Goal: Task Accomplishment & Management: Use online tool/utility

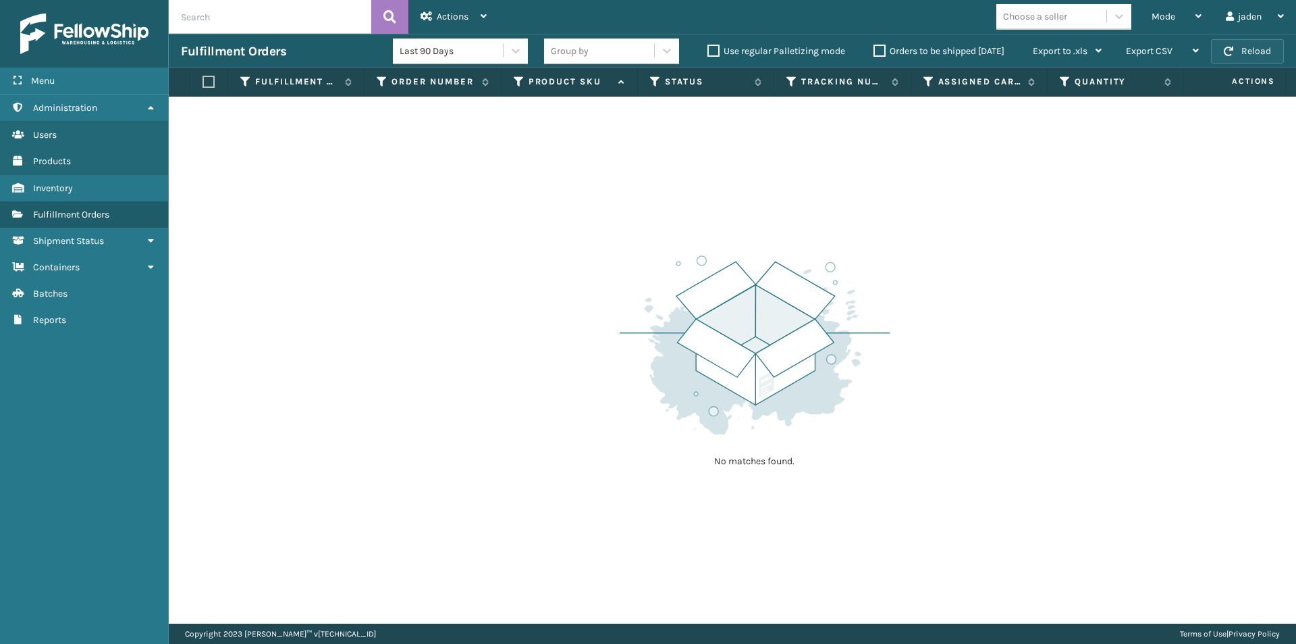
click at [1259, 51] on button "Reload" at bounding box center [1247, 51] width 73 height 24
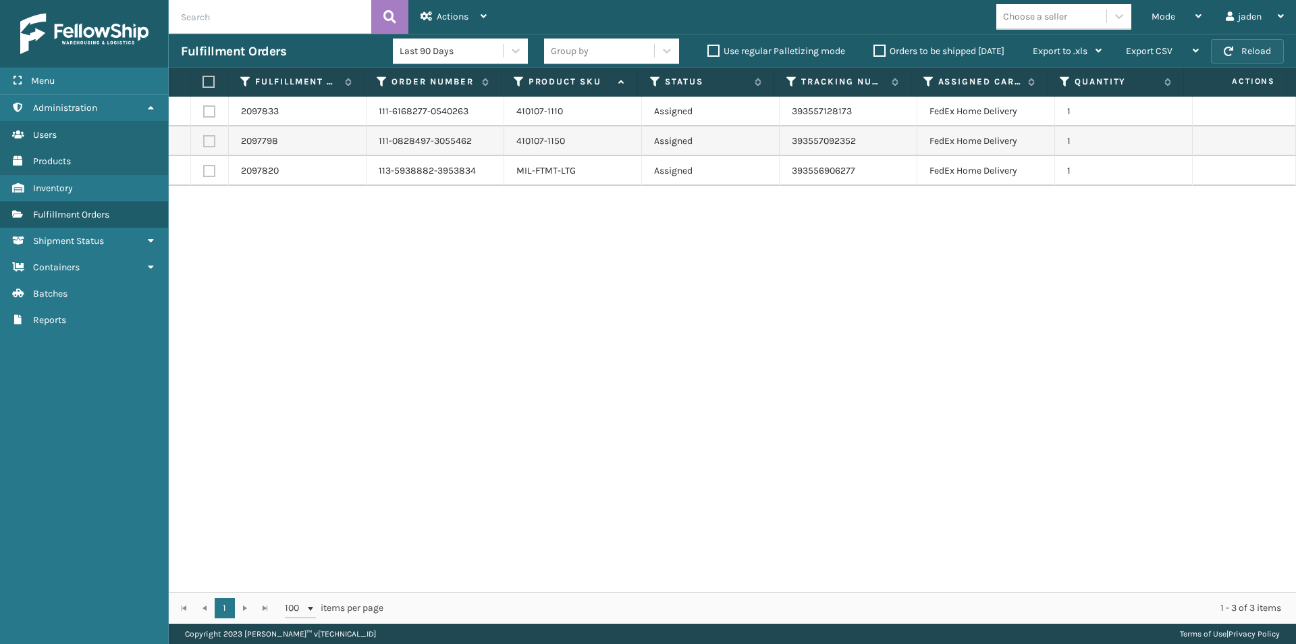
click at [1269, 45] on button "Reload" at bounding box center [1247, 51] width 73 height 24
drag, startPoint x: 1037, startPoint y: 327, endPoint x: 596, endPoint y: 334, distance: 441.7
click at [600, 352] on div "2097833 111-6168277-0540263 410107-1110 Assigned 393557128173 FedEx Home Delive…" at bounding box center [733, 344] width 1128 height 495
click at [208, 81] on label at bounding box center [207, 82] width 9 height 12
click at [203, 81] on input "checkbox" at bounding box center [203, 82] width 1 height 9
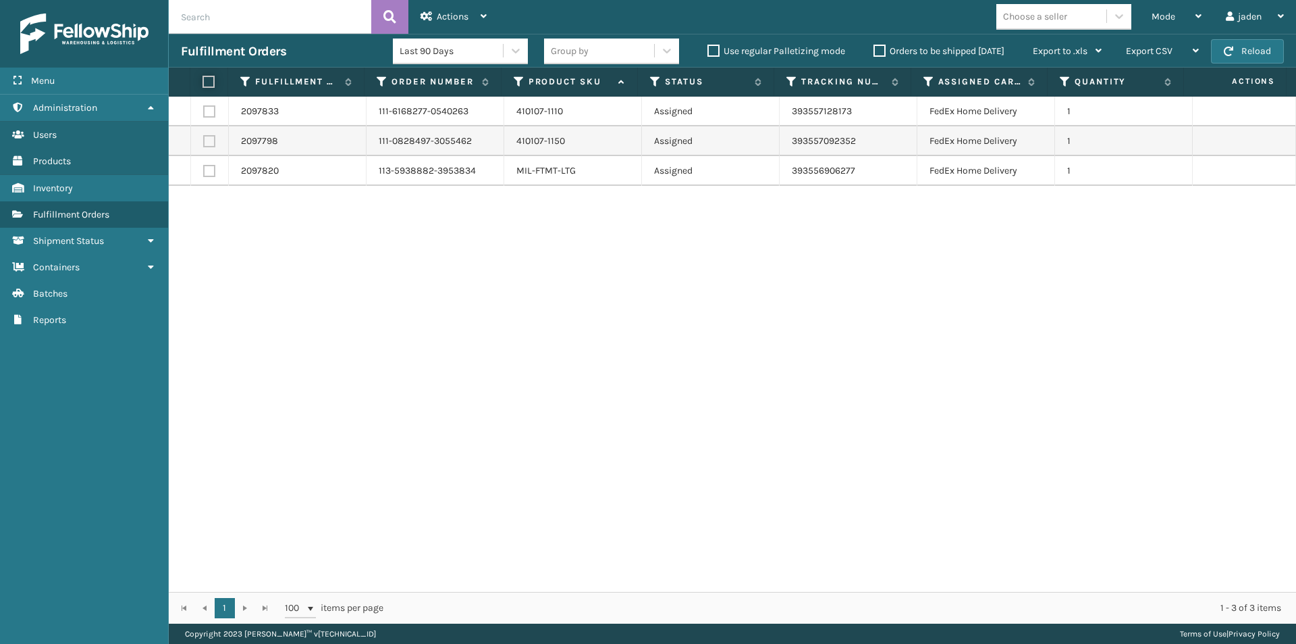
checkbox input "true"
click at [476, 7] on div "Actions" at bounding box center [454, 17] width 66 height 34
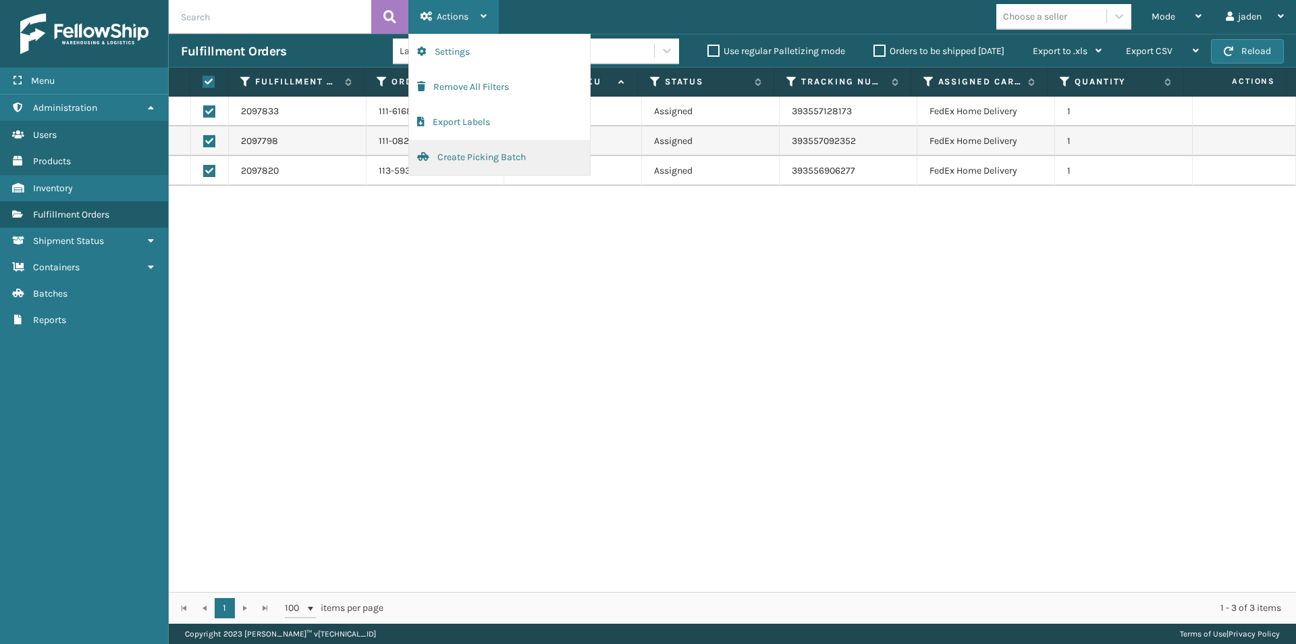
click at [449, 161] on button "Create Picking Batch" at bounding box center [499, 157] width 181 height 35
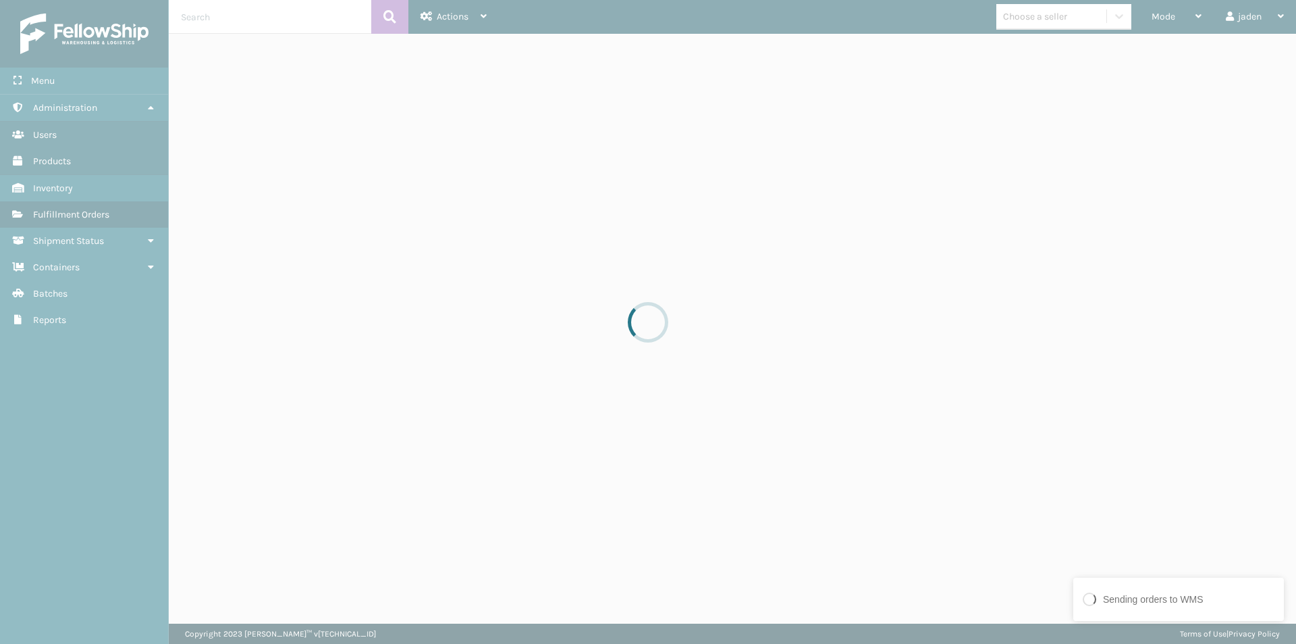
drag, startPoint x: 818, startPoint y: 368, endPoint x: 446, endPoint y: 446, distance: 380.2
click at [446, 446] on div at bounding box center [648, 322] width 1296 height 644
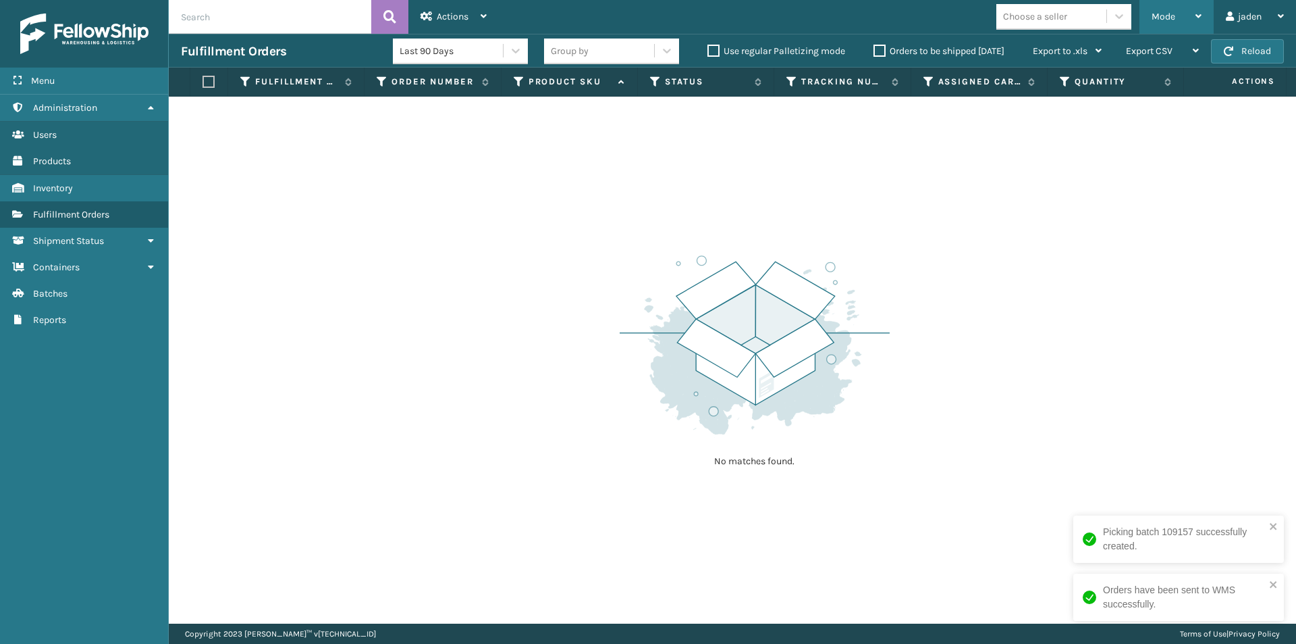
click at [1160, 13] on span "Mode" at bounding box center [1164, 16] width 24 height 11
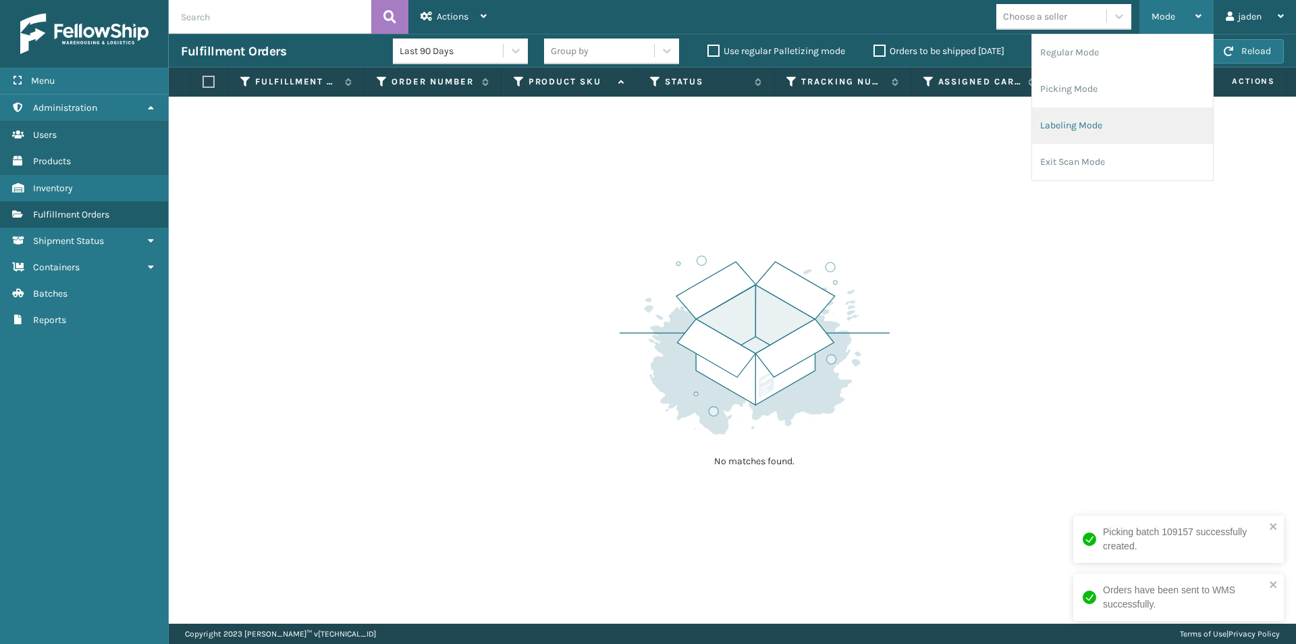
click at [1111, 114] on li "Labeling Mode" at bounding box center [1122, 125] width 181 height 36
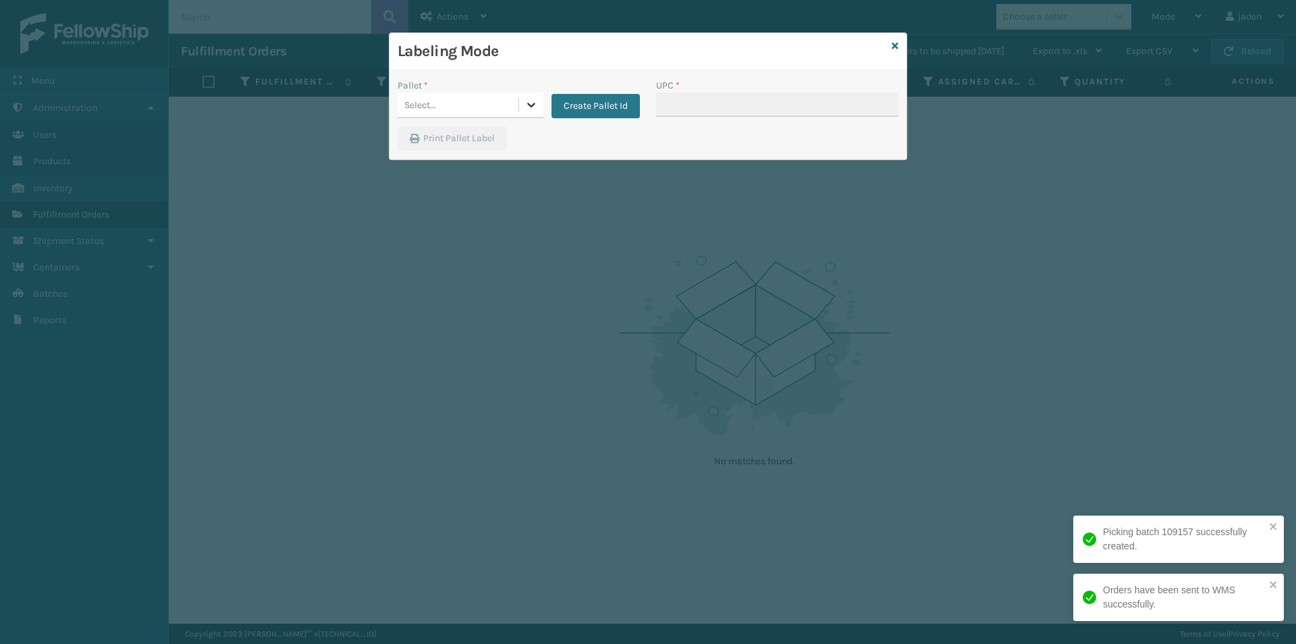
drag, startPoint x: 531, startPoint y: 105, endPoint x: 478, endPoint y: 120, distance: 55.4
click at [531, 105] on icon at bounding box center [532, 105] width 14 height 14
click at [443, 140] on div "FDXG-3G8R6GWNQY" at bounding box center [471, 138] width 146 height 25
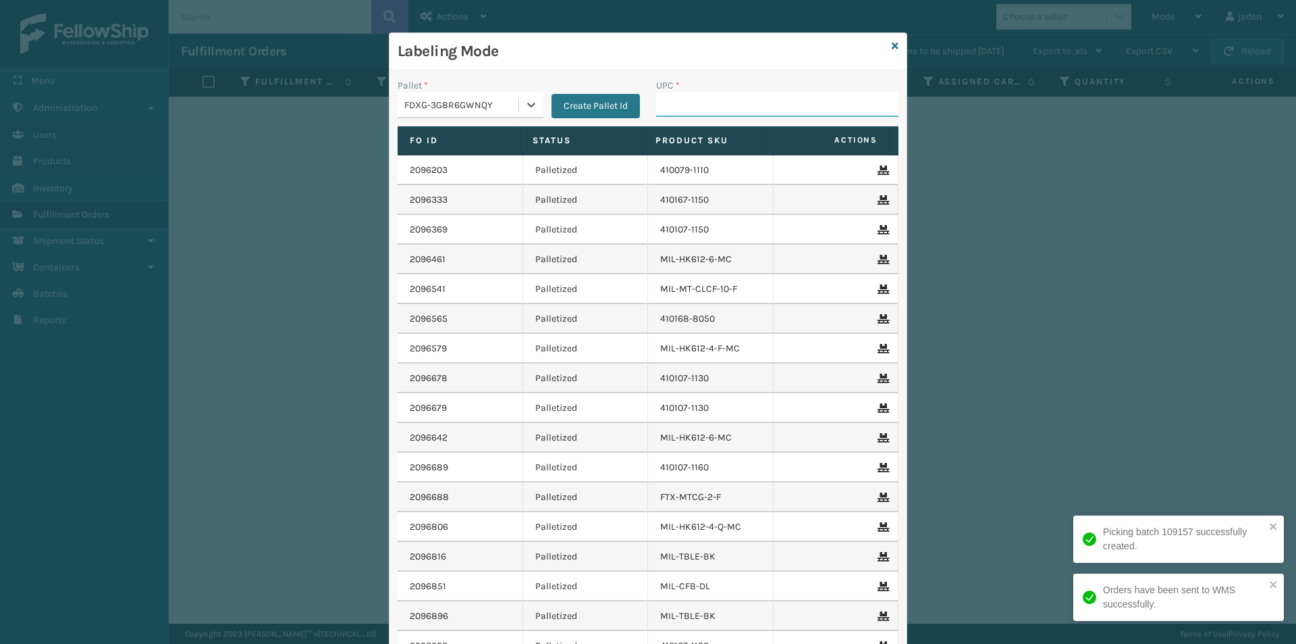
click at [681, 112] on input "UPC *" at bounding box center [777, 105] width 242 height 24
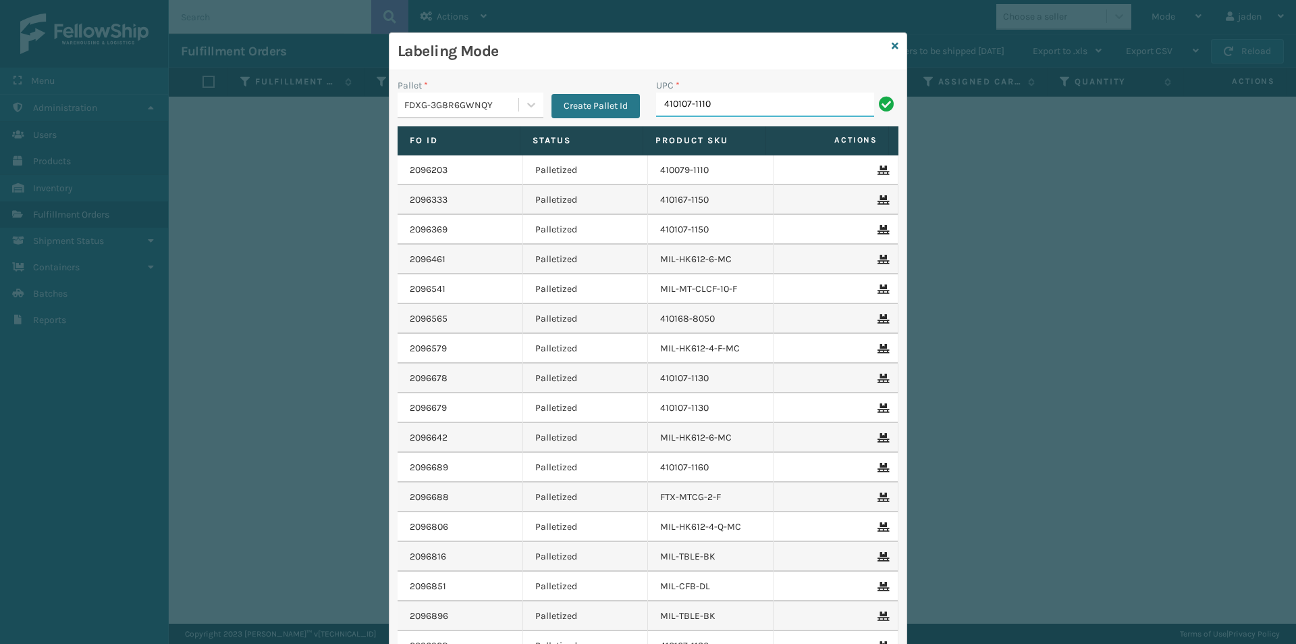
type input "410107-1110"
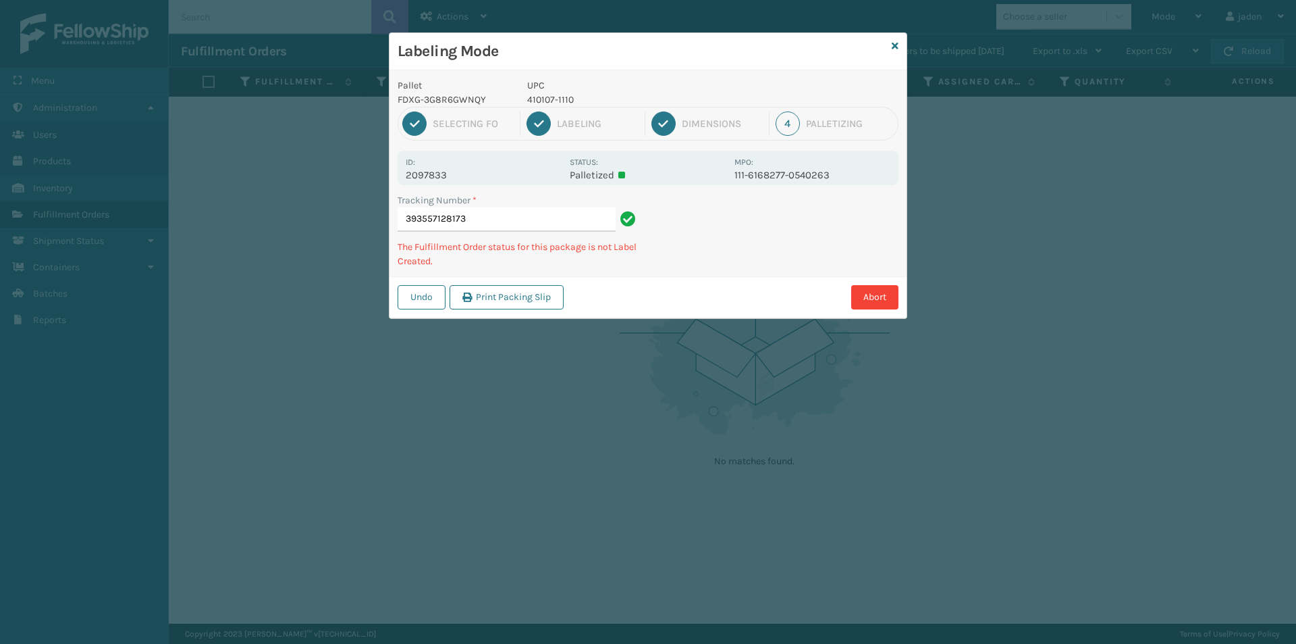
type input "3935571281734"
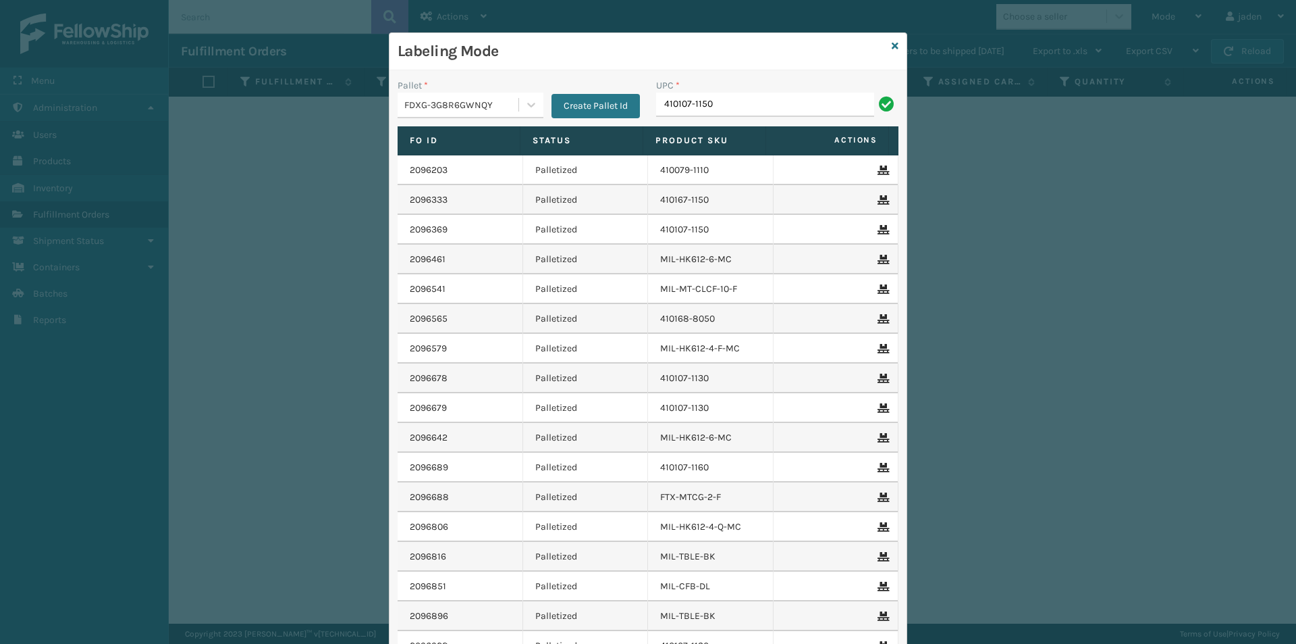
type input "410107-1150"
click at [899, 46] on div "Labeling Mode" at bounding box center [648, 51] width 517 height 37
click at [892, 49] on icon at bounding box center [895, 45] width 7 height 9
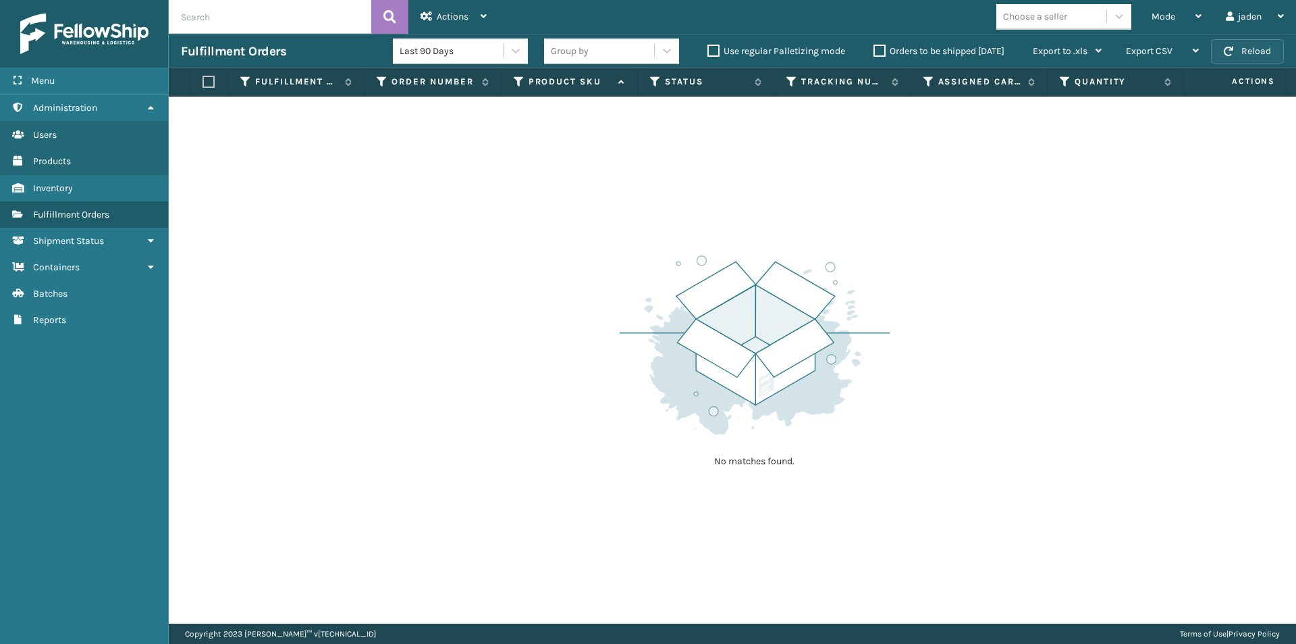
click at [1234, 45] on button "Reload" at bounding box center [1247, 51] width 73 height 24
click at [1249, 51] on button "Reload" at bounding box center [1247, 51] width 73 height 24
click at [1182, 18] on div "Mode" at bounding box center [1177, 17] width 50 height 34
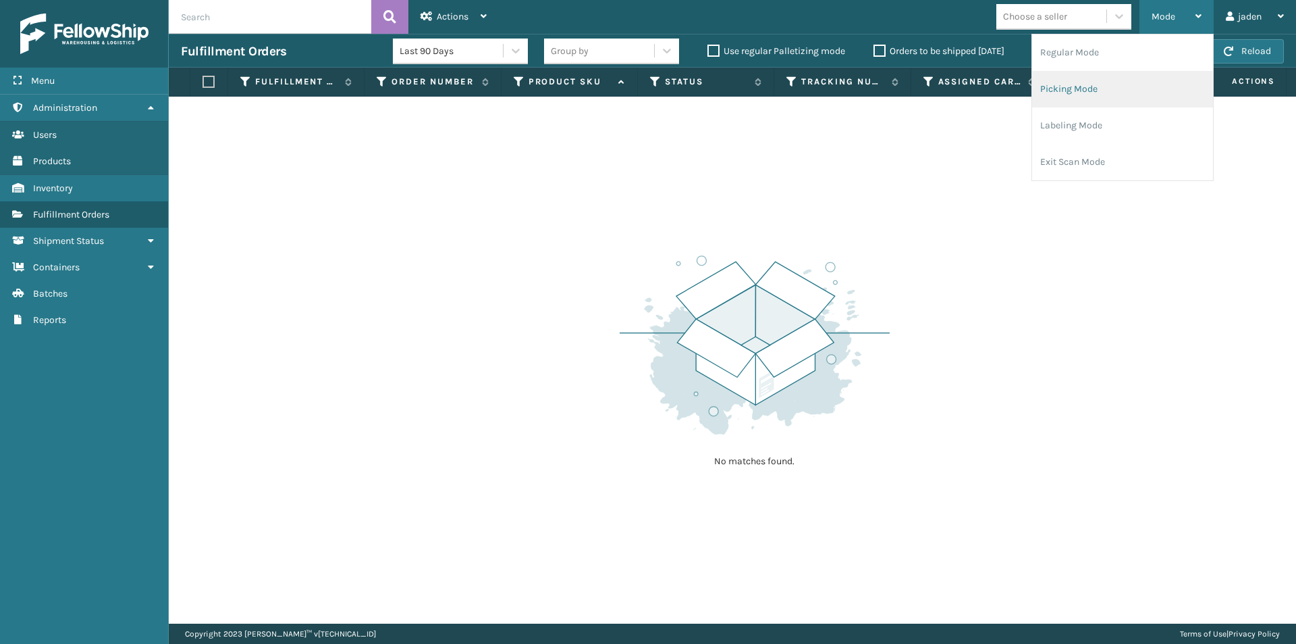
click at [1119, 93] on li "Picking Mode" at bounding box center [1122, 89] width 181 height 36
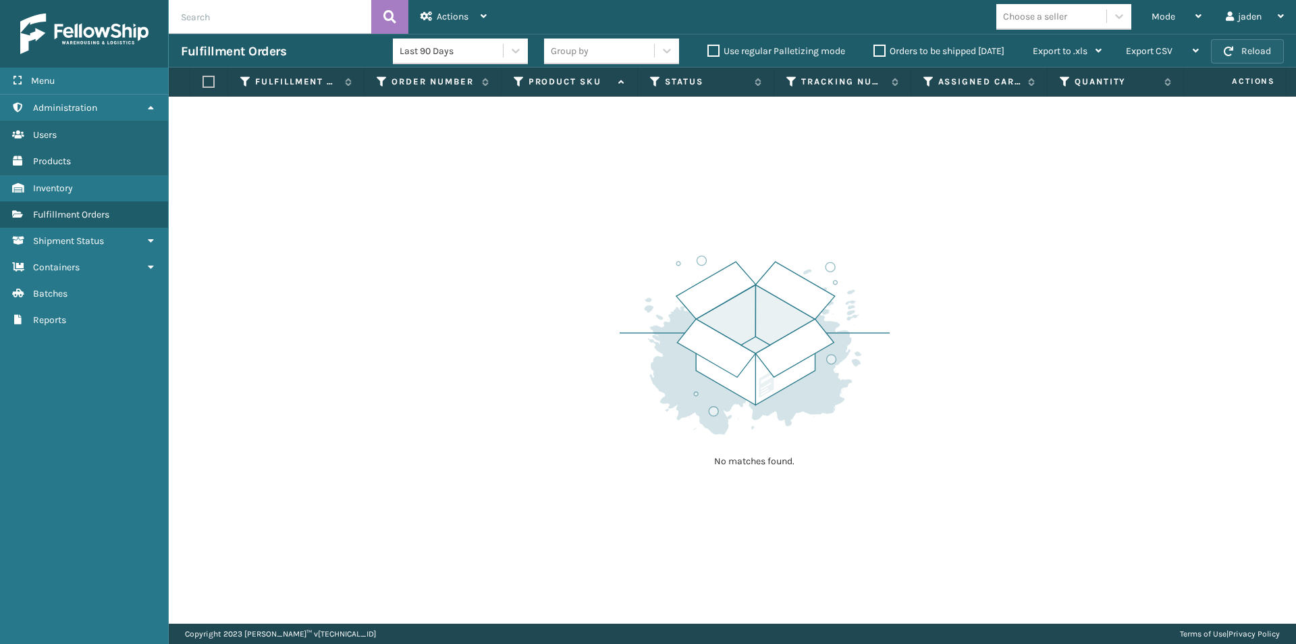
click at [1248, 55] on button "Reload" at bounding box center [1247, 51] width 73 height 24
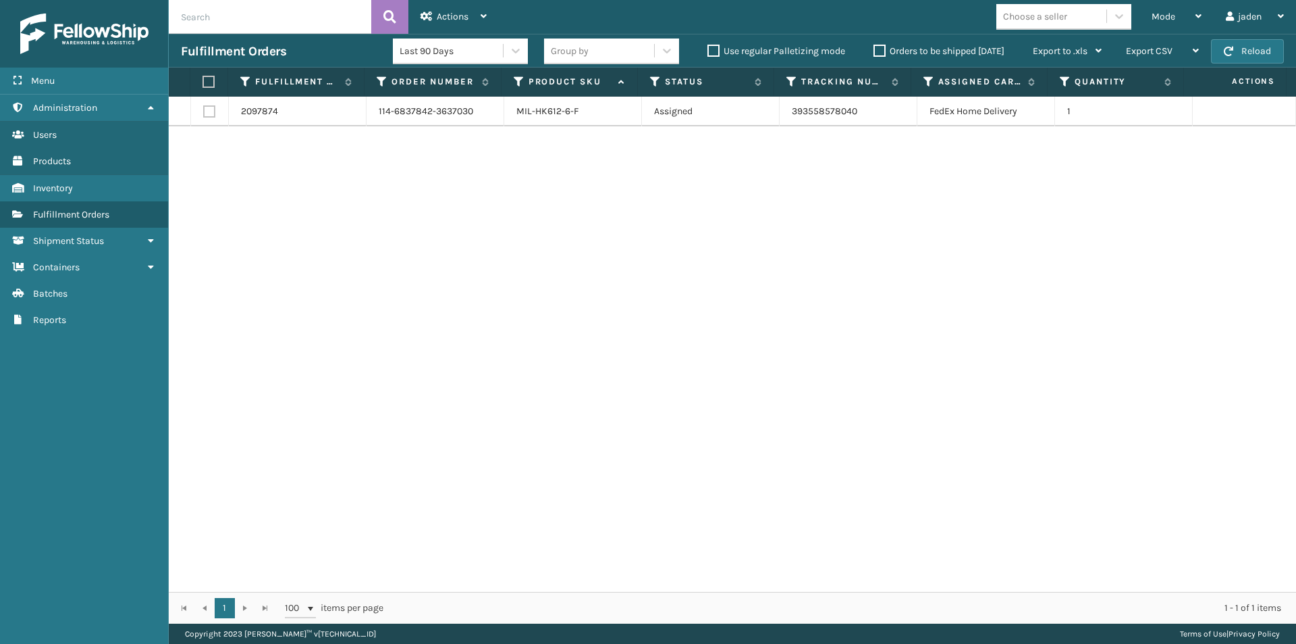
click at [211, 81] on label at bounding box center [207, 82] width 9 height 12
click at [203, 81] on input "checkbox" at bounding box center [203, 82] width 1 height 9
checkbox input "true"
click at [447, 29] on div "Actions" at bounding box center [454, 17] width 66 height 34
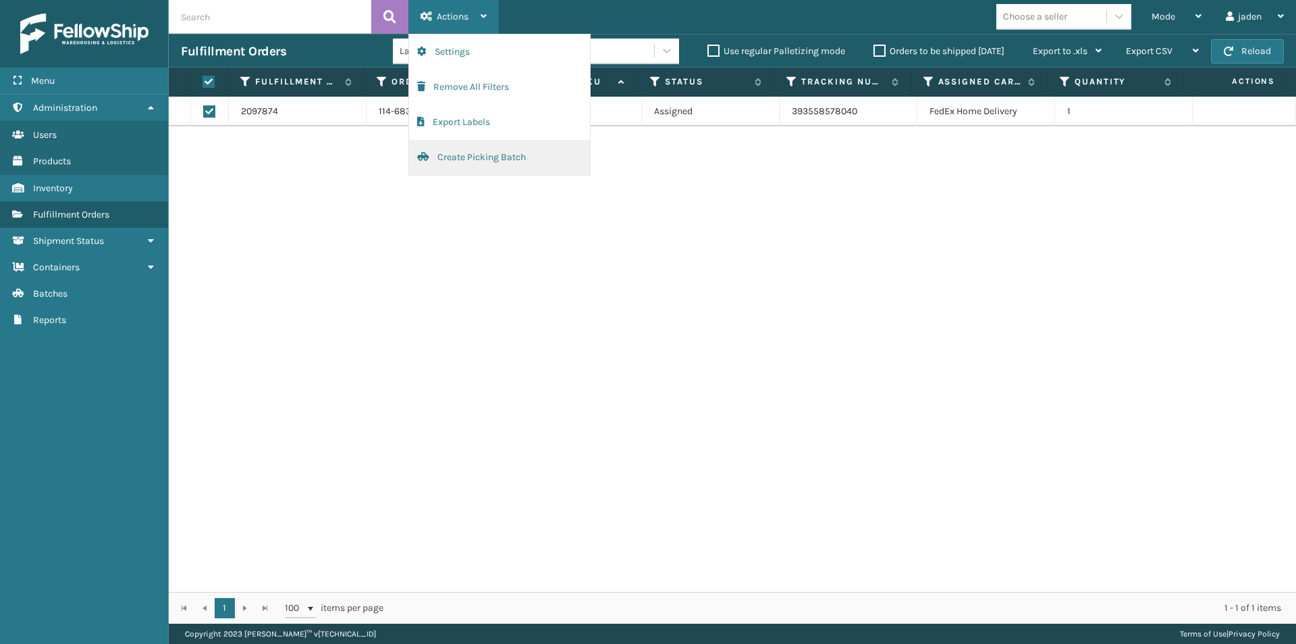
click at [494, 153] on button "Create Picking Batch" at bounding box center [499, 157] width 181 height 35
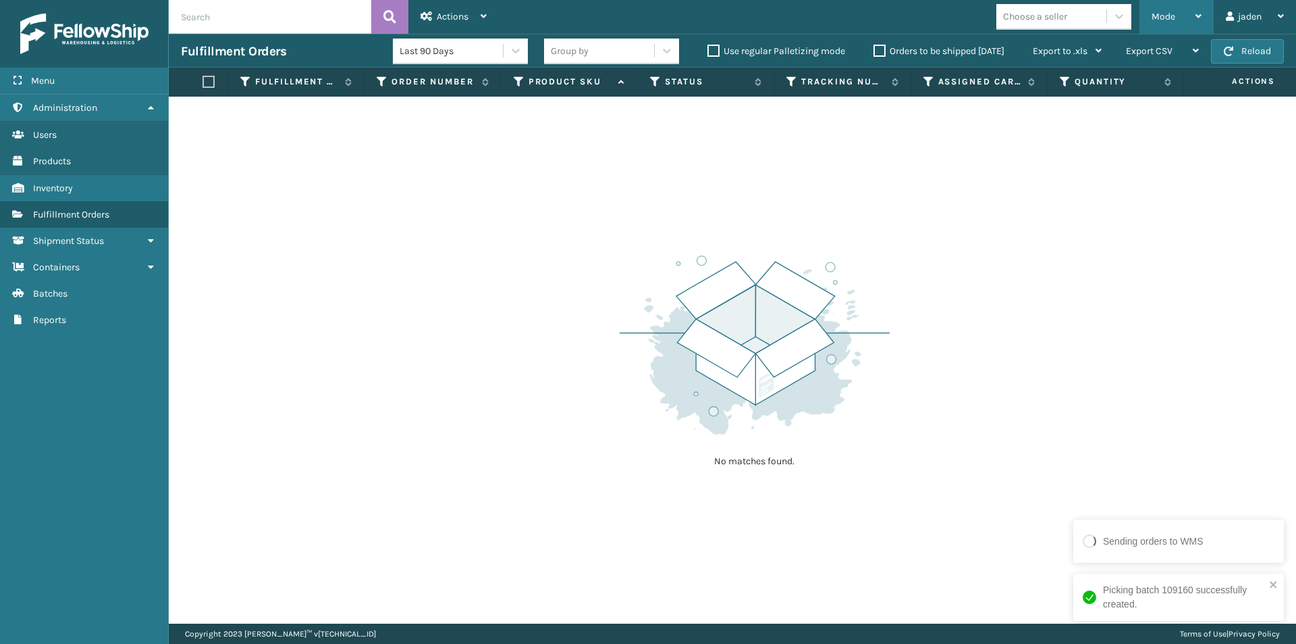
click at [1189, 17] on div "Mode" at bounding box center [1177, 17] width 50 height 34
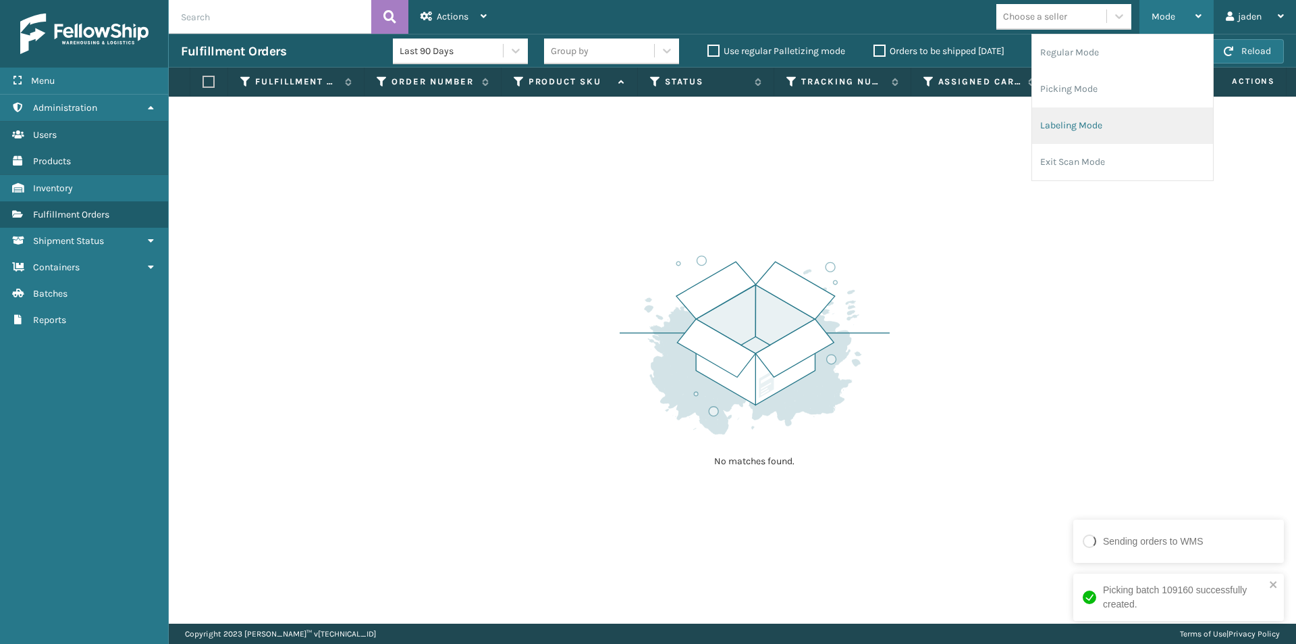
click at [1152, 128] on li "Labeling Mode" at bounding box center [1122, 125] width 181 height 36
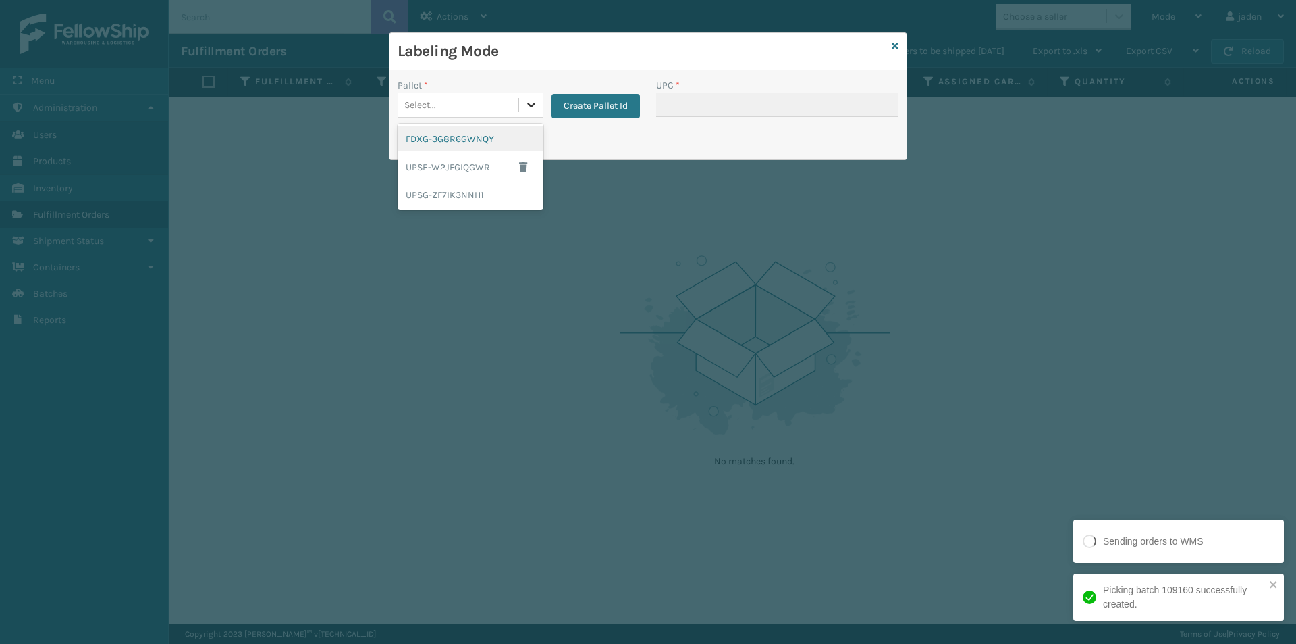
click at [529, 98] on icon at bounding box center [532, 105] width 14 height 14
click at [517, 132] on div "FDXG-3G8R6GWNQY" at bounding box center [471, 138] width 146 height 25
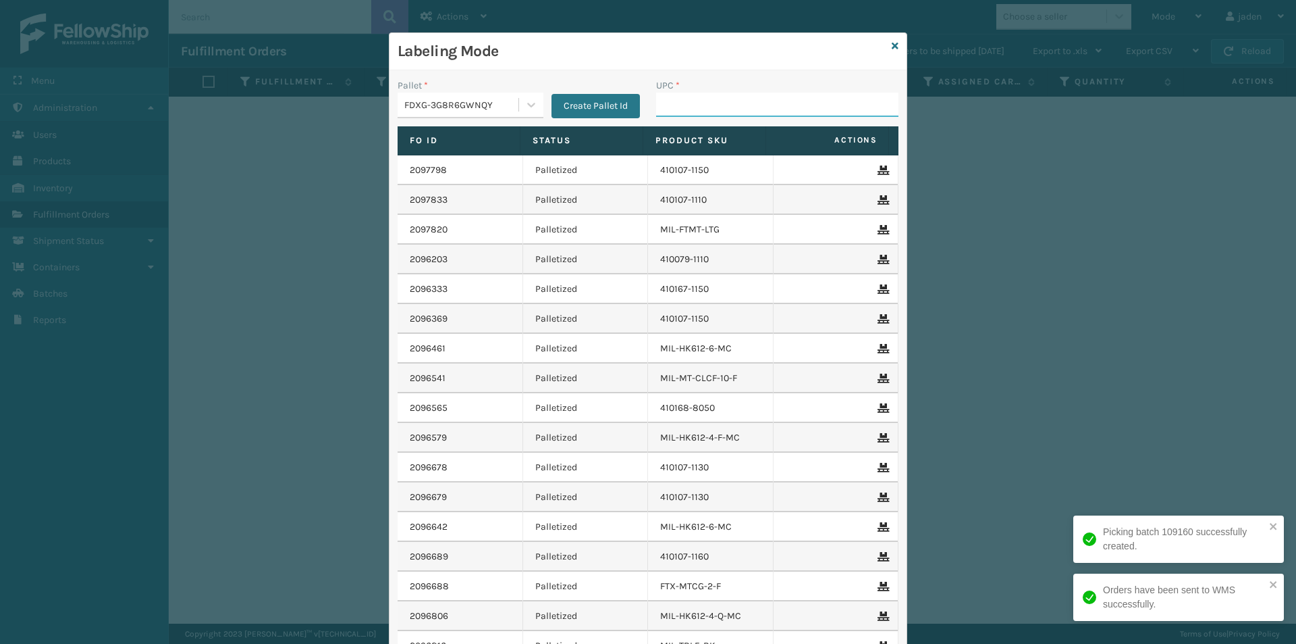
click at [701, 99] on input "UPC *" at bounding box center [777, 105] width 242 height 24
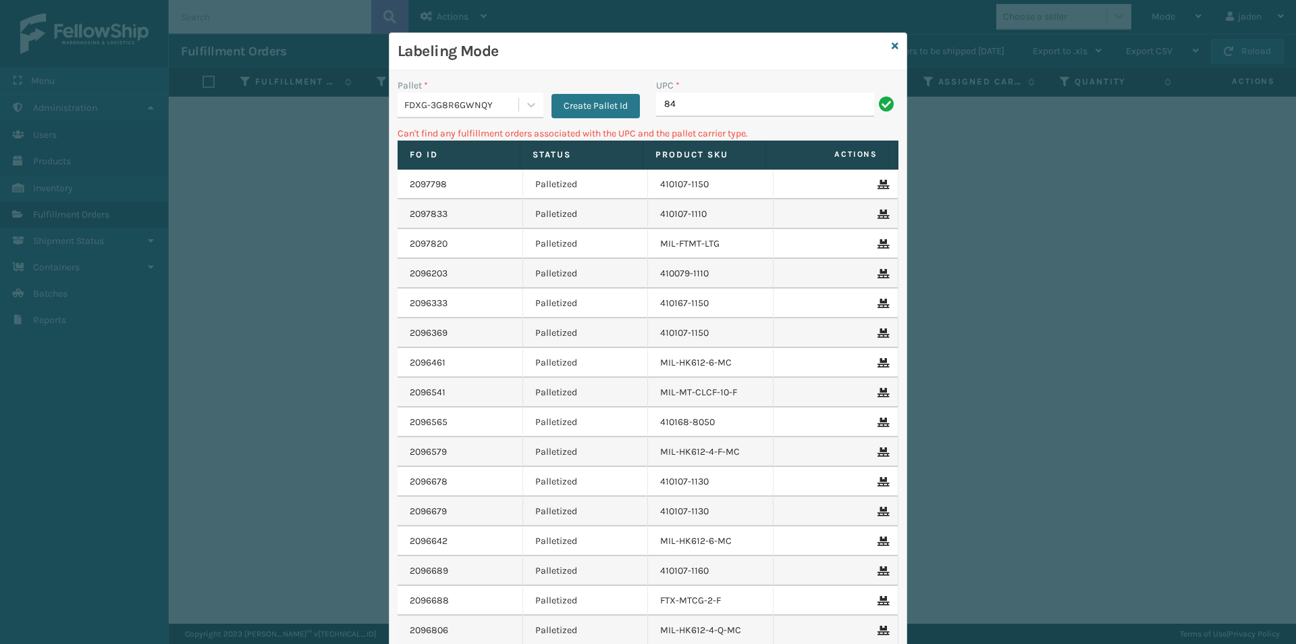
type input "8"
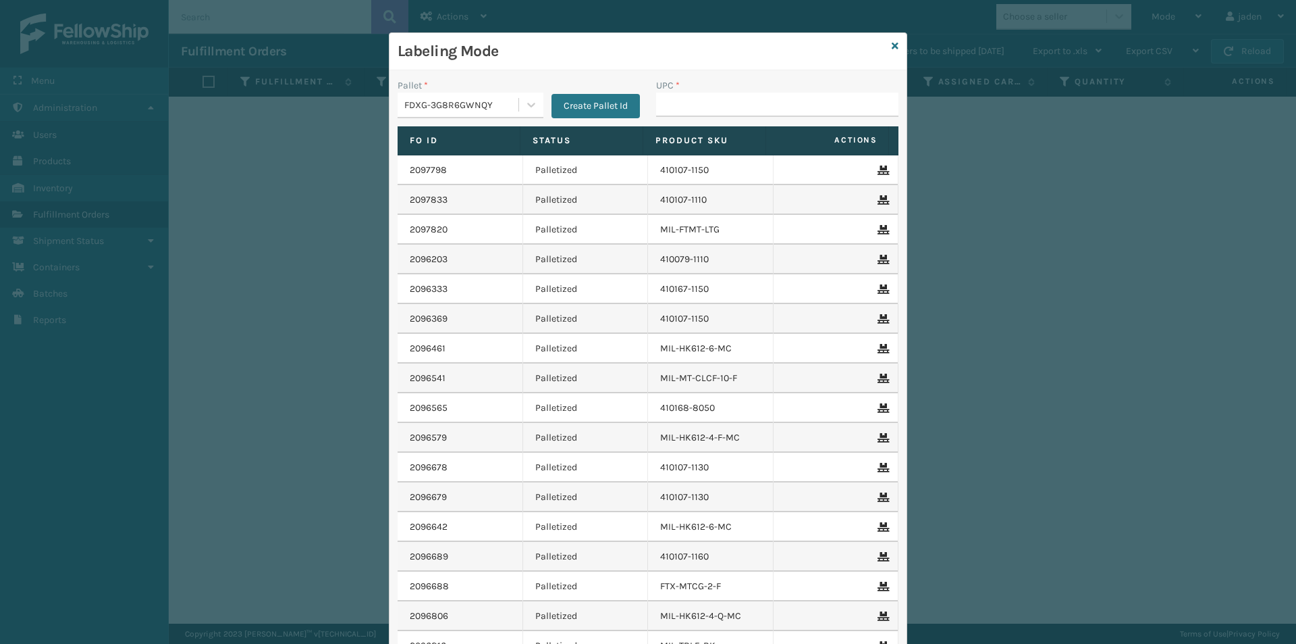
click at [895, 45] on div "Labeling Mode" at bounding box center [648, 51] width 517 height 37
click at [894, 45] on div "Labeling Mode" at bounding box center [648, 51] width 517 height 37
click at [892, 48] on icon at bounding box center [895, 45] width 7 height 9
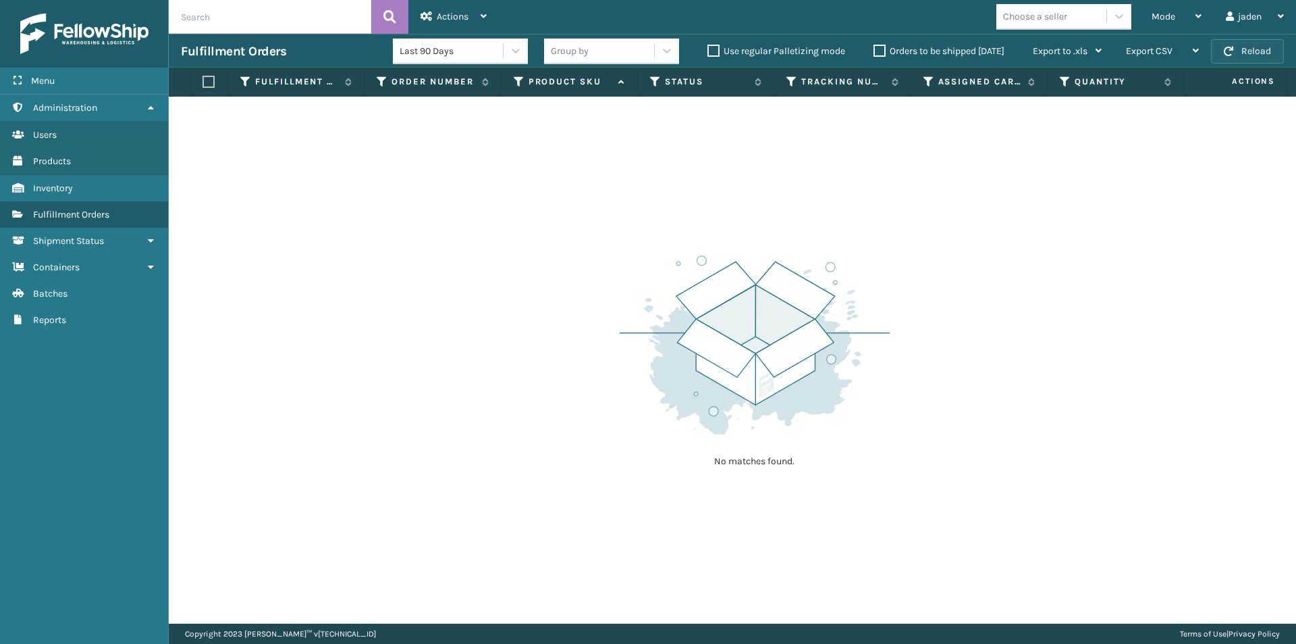
click at [1215, 56] on button "Reload" at bounding box center [1247, 51] width 73 height 24
click at [1066, 163] on div "No matches found." at bounding box center [733, 360] width 1128 height 527
click at [1185, 19] on div "Mode" at bounding box center [1177, 17] width 50 height 34
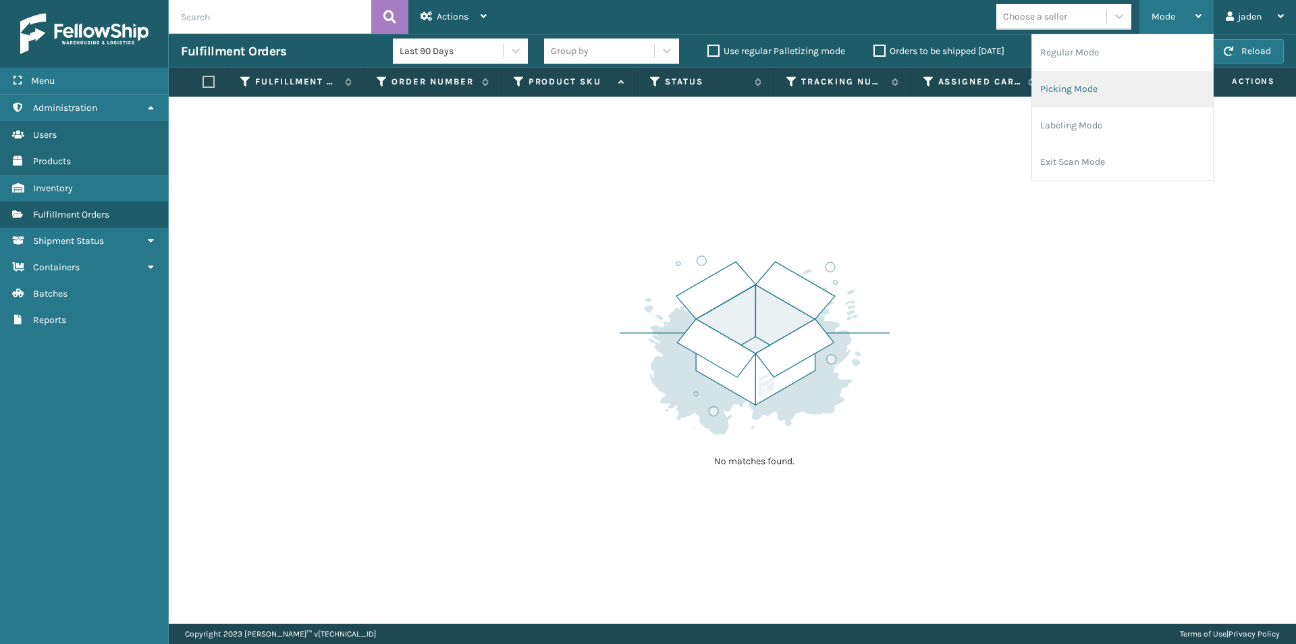
click at [1124, 89] on li "Picking Mode" at bounding box center [1122, 89] width 181 height 36
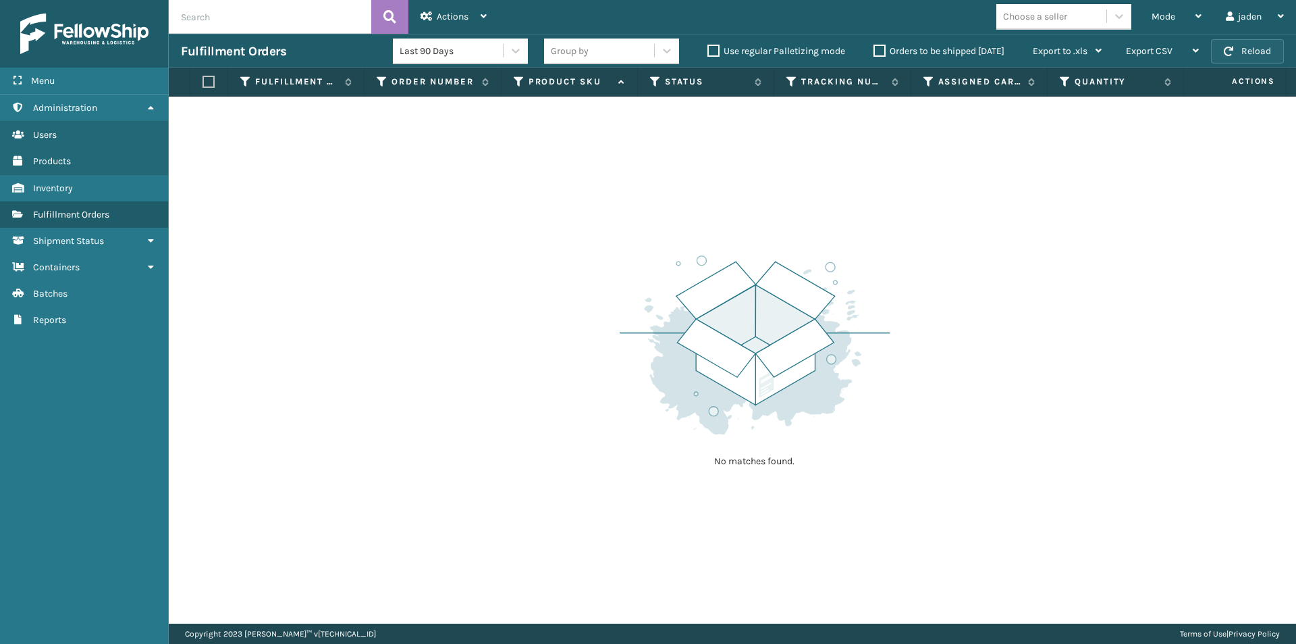
click at [1239, 51] on button "Reload" at bounding box center [1247, 51] width 73 height 24
click at [879, 49] on label "Orders to be shipped [DATE]" at bounding box center [939, 50] width 131 height 11
click at [874, 49] on input "Orders to be shipped [DATE]" at bounding box center [874, 47] width 1 height 9
click at [879, 49] on label "Orders to be shipped [DATE]" at bounding box center [939, 50] width 131 height 11
click at [874, 49] on input "Orders to be shipped [DATE]" at bounding box center [874, 47] width 1 height 9
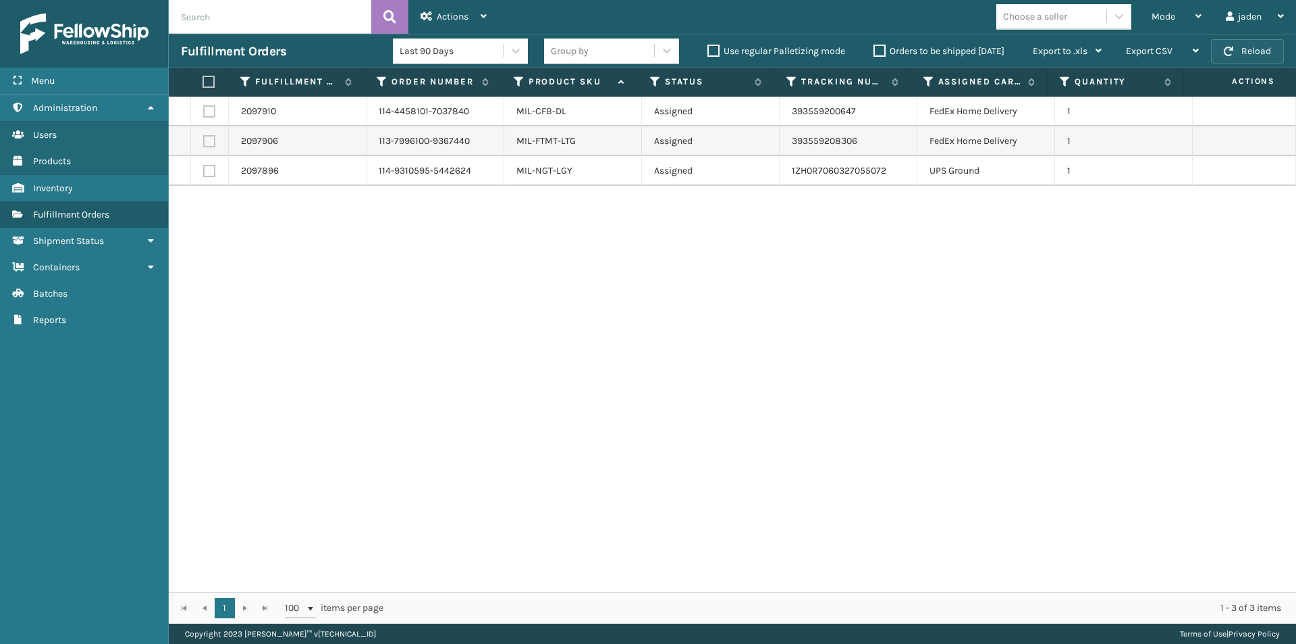
click at [1259, 51] on button "Reload" at bounding box center [1247, 51] width 73 height 24
drag, startPoint x: 945, startPoint y: 259, endPoint x: 594, endPoint y: 268, distance: 351.9
click at [663, 300] on div "2097910 114-4458101-7037840 MIL-CFB-DL Assigned 393559200647 FedEx Home Deliver…" at bounding box center [733, 344] width 1128 height 495
click at [209, 80] on label at bounding box center [207, 82] width 9 height 12
click at [203, 80] on input "checkbox" at bounding box center [203, 82] width 1 height 9
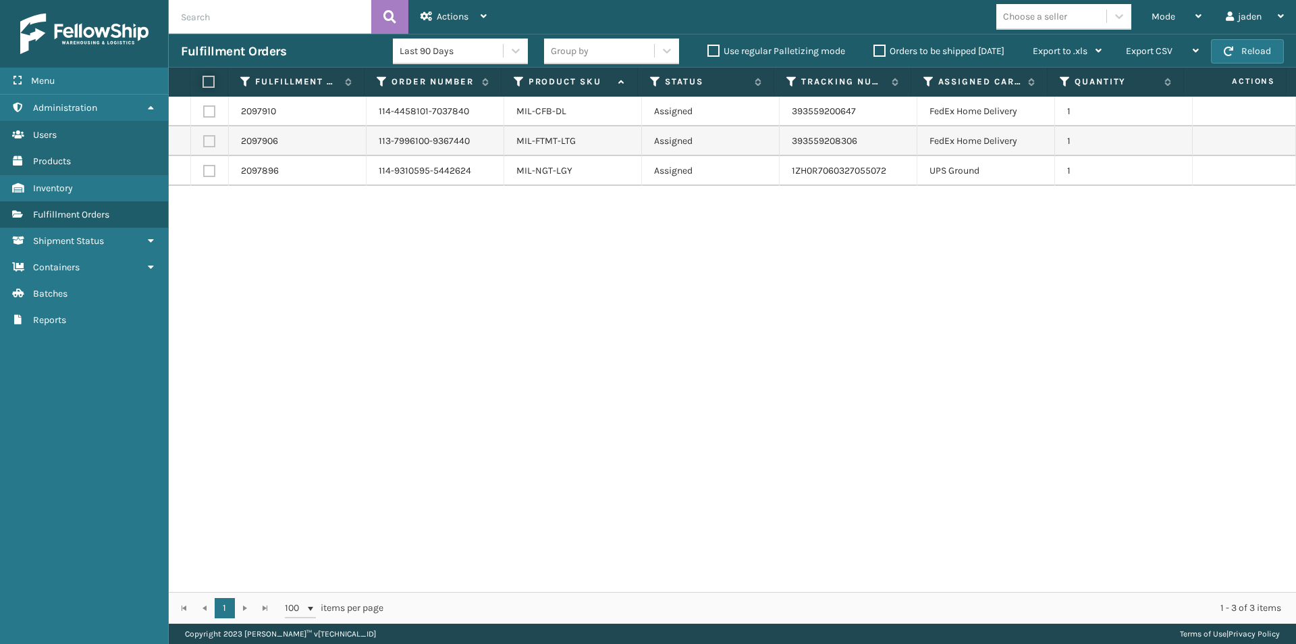
checkbox input "true"
click at [447, 16] on span "Actions" at bounding box center [453, 16] width 32 height 11
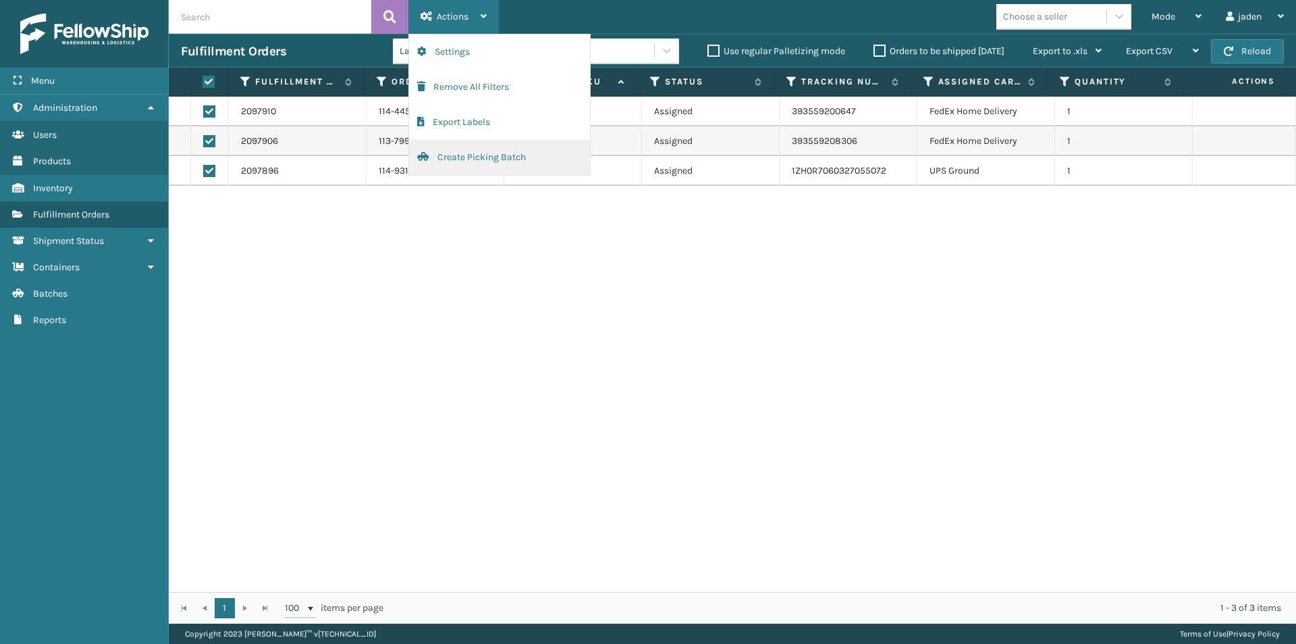
click at [432, 160] on button "Create Picking Batch" at bounding box center [499, 157] width 181 height 35
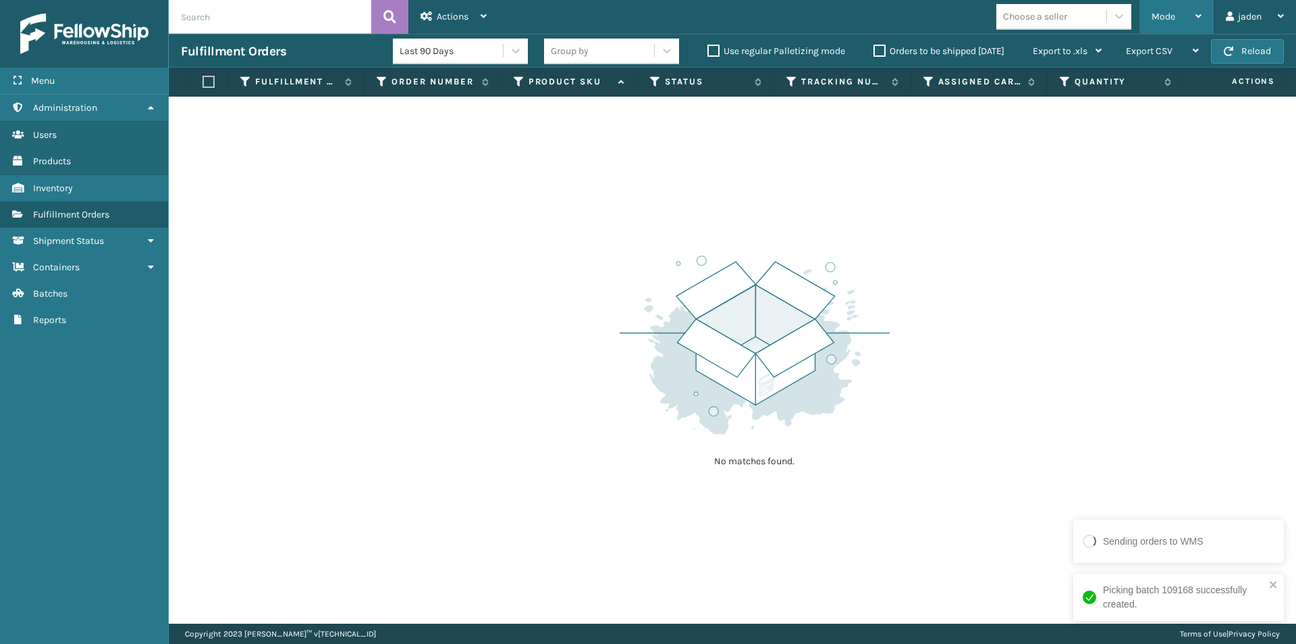
click at [1188, 18] on div "Mode" at bounding box center [1177, 17] width 50 height 34
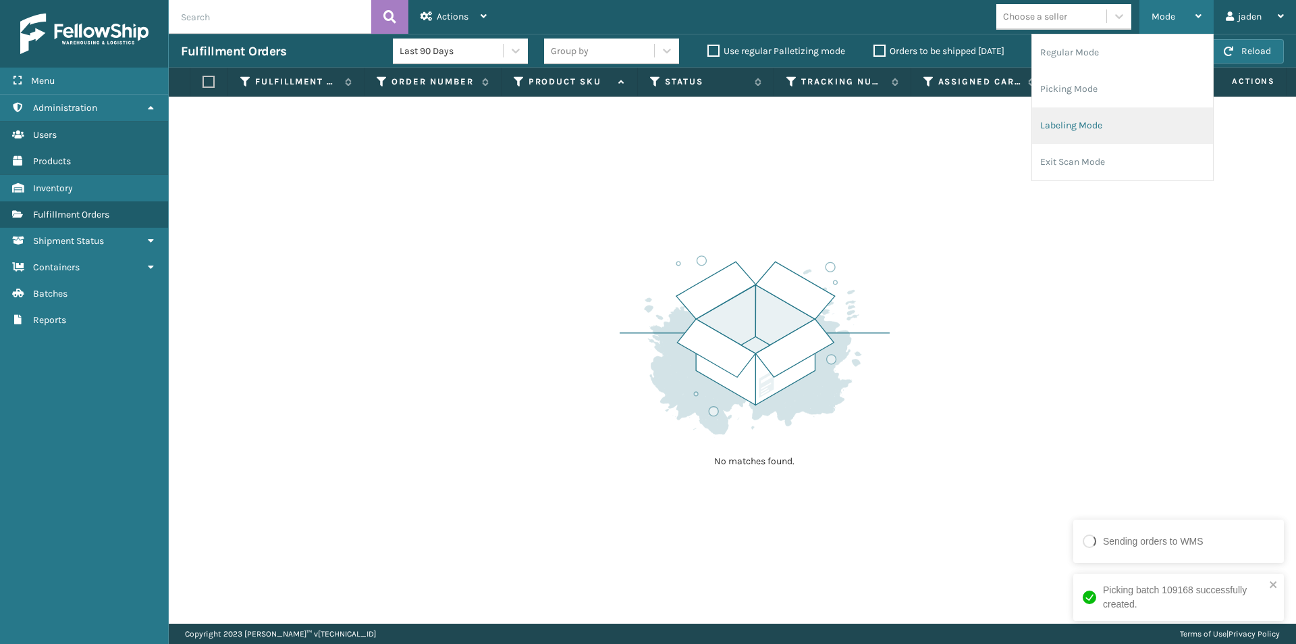
click at [1121, 122] on li "Labeling Mode" at bounding box center [1122, 125] width 181 height 36
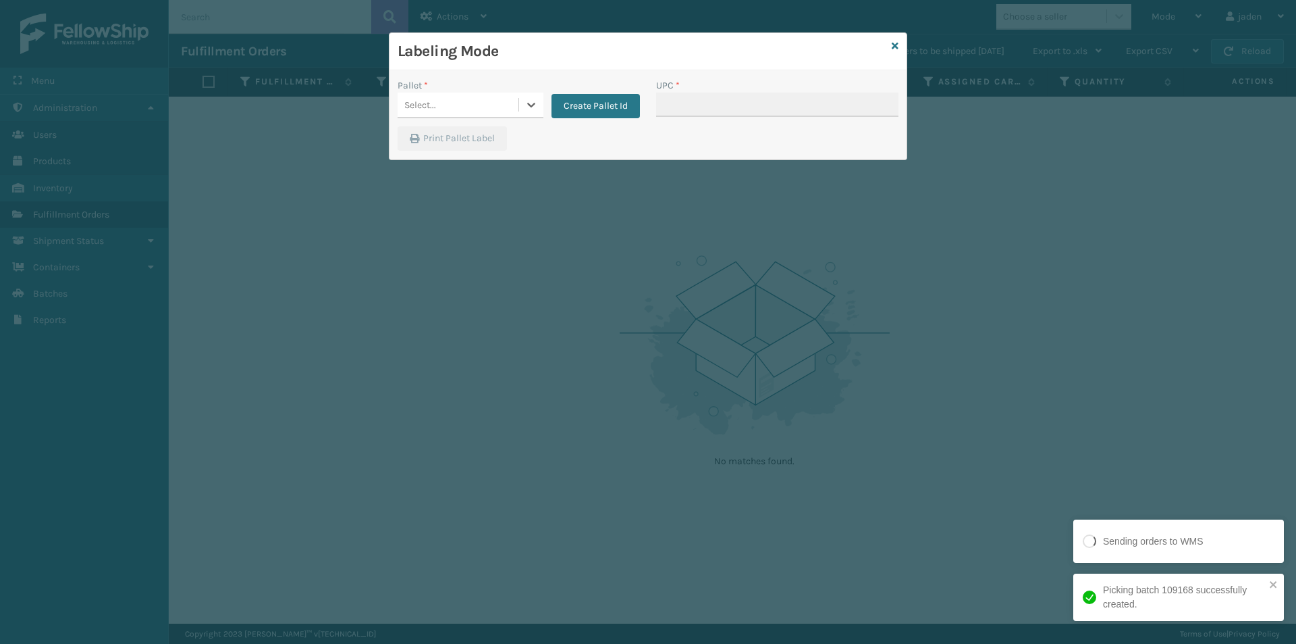
click at [512, 104] on div "Select..." at bounding box center [458, 105] width 121 height 22
drag, startPoint x: 410, startPoint y: 200, endPoint x: 645, endPoint y: 120, distance: 248.1
click at [413, 200] on div "UPSG-ZF7IK3NNH1" at bounding box center [471, 194] width 146 height 25
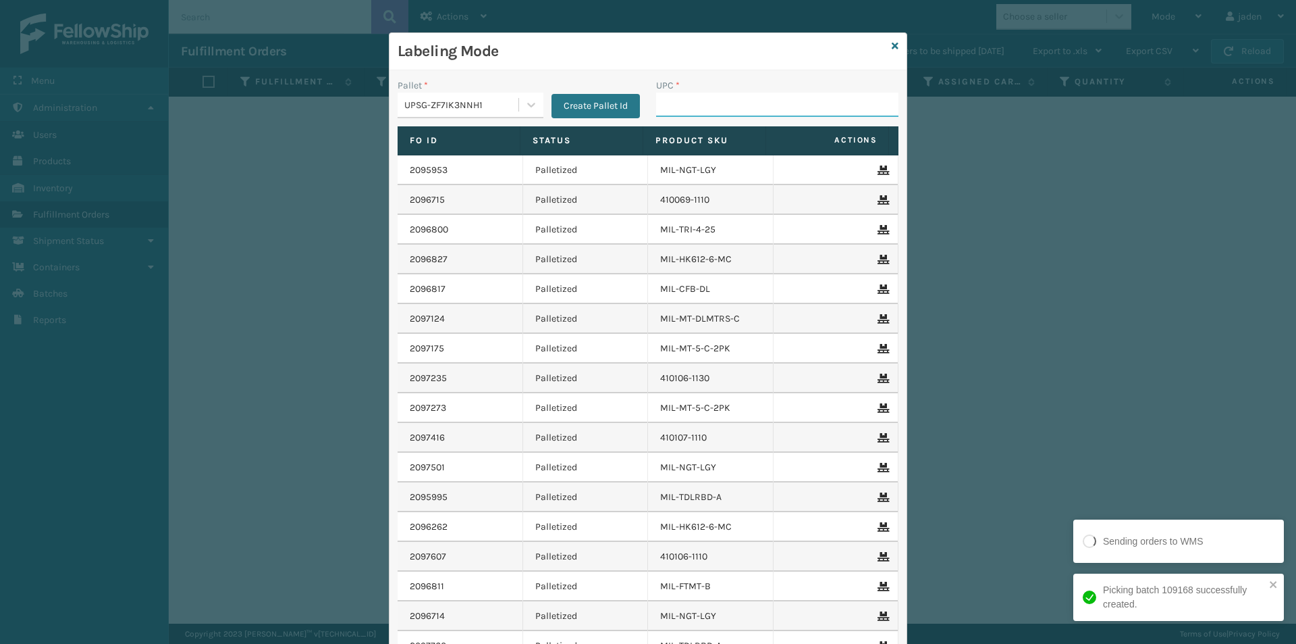
click at [700, 102] on input "UPC *" at bounding box center [777, 105] width 242 height 24
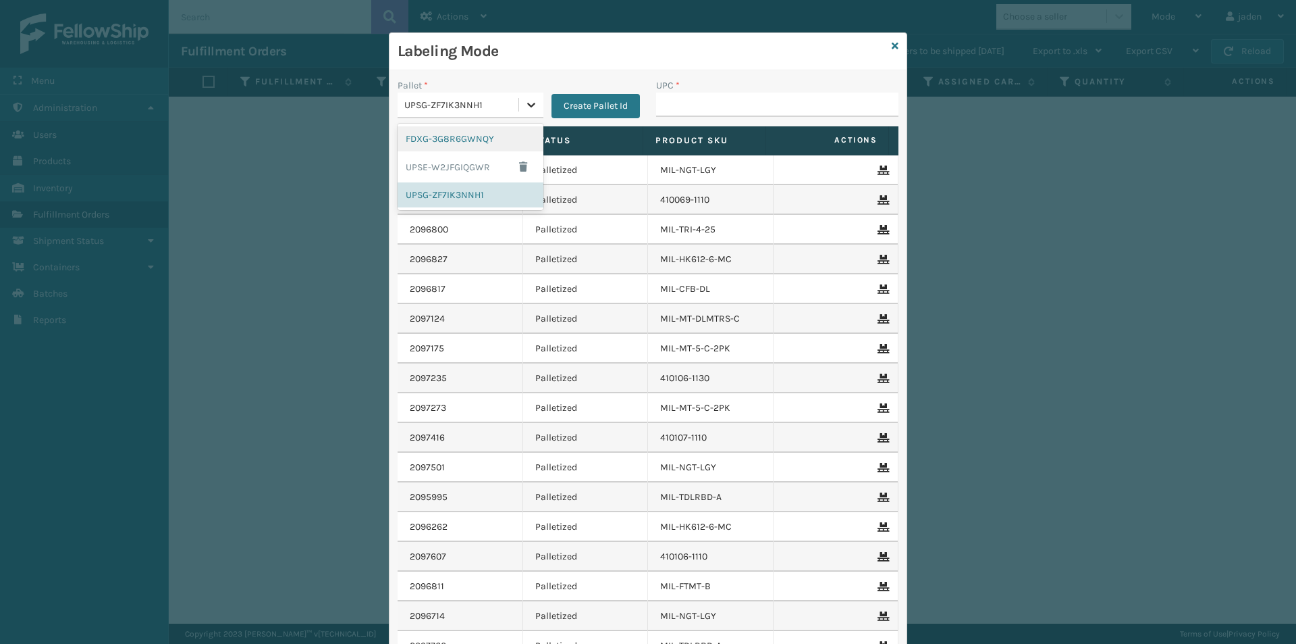
click at [525, 99] on icon at bounding box center [532, 105] width 14 height 14
click at [476, 139] on div "FDXG-3G8R6GWNQY" at bounding box center [471, 138] width 146 height 25
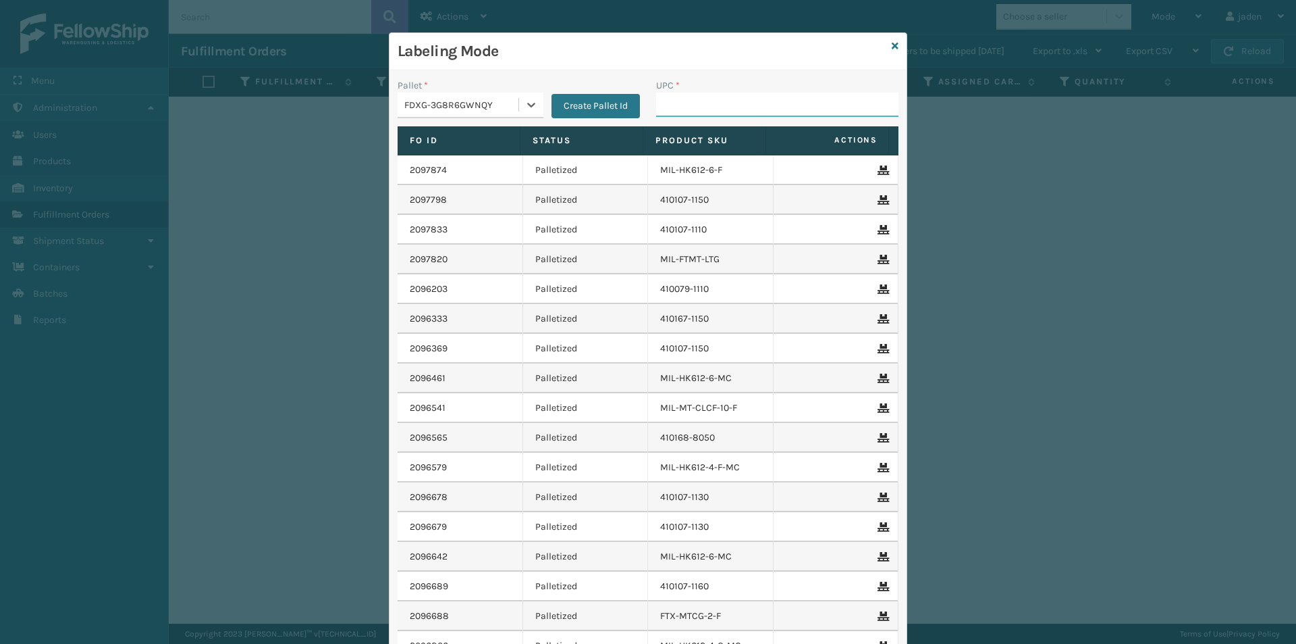
click at [710, 103] on input "UPC *" at bounding box center [777, 105] width 242 height 24
type input "8409851"
click at [892, 51] on link at bounding box center [895, 46] width 7 height 14
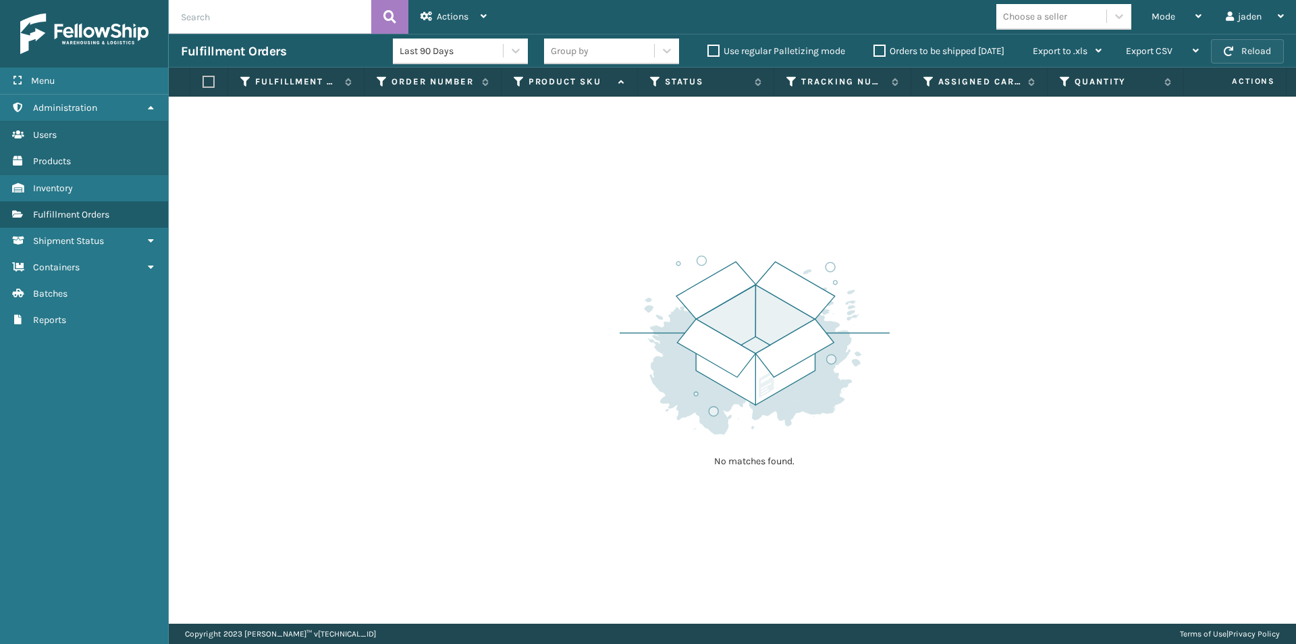
click at [1259, 47] on button "Reload" at bounding box center [1247, 51] width 73 height 24
click at [1164, 24] on div "Mode" at bounding box center [1177, 17] width 50 height 34
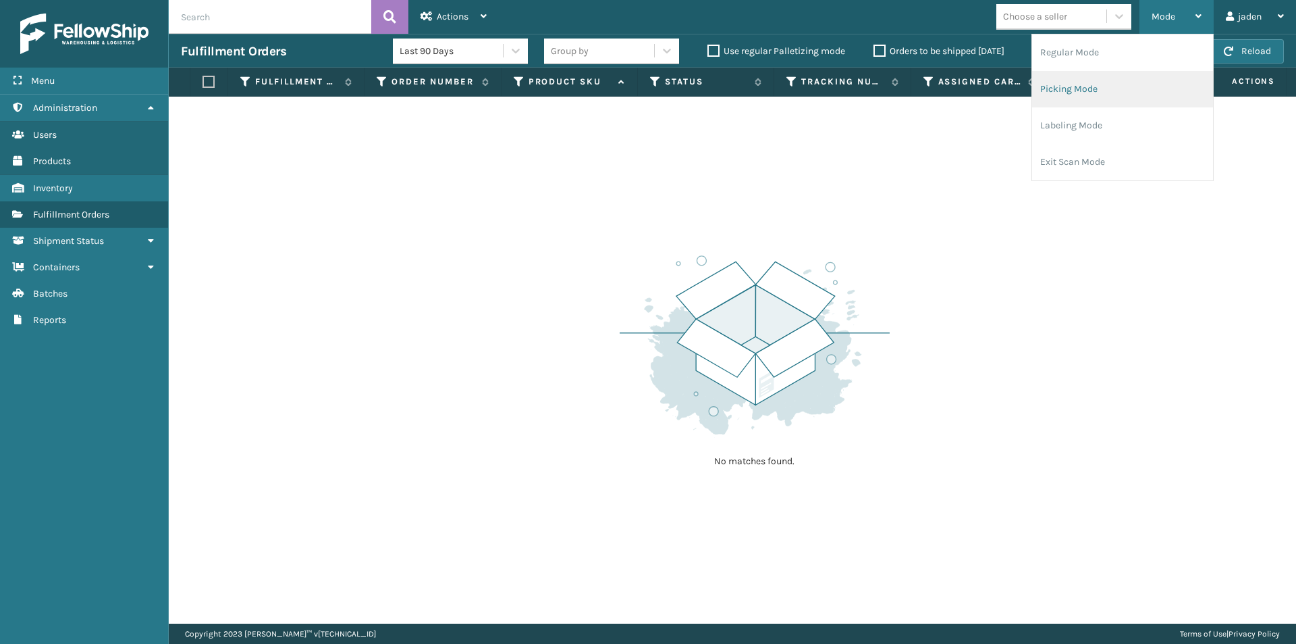
click at [1105, 83] on li "Picking Mode" at bounding box center [1122, 89] width 181 height 36
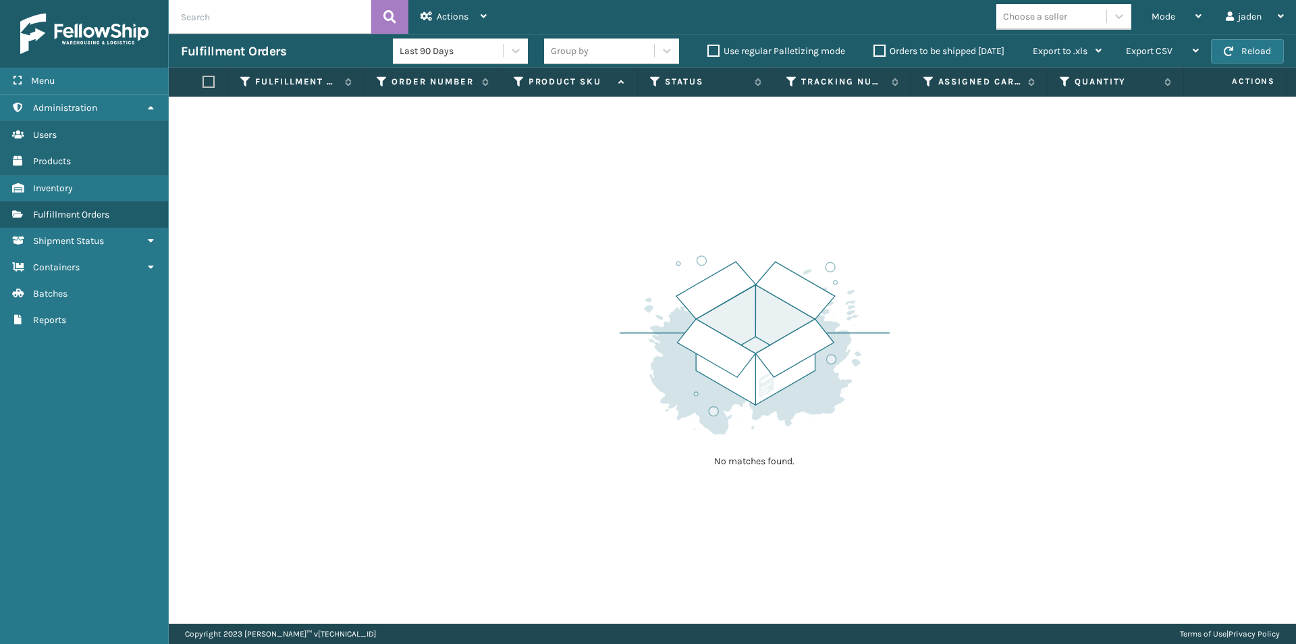
drag, startPoint x: 891, startPoint y: 176, endPoint x: 322, endPoint y: 63, distance: 579.6
click at [426, 176] on div "No matches found." at bounding box center [733, 360] width 1128 height 527
click at [1238, 43] on button "Reload" at bounding box center [1247, 51] width 73 height 24
click at [1182, 30] on div "Mode" at bounding box center [1177, 17] width 50 height 34
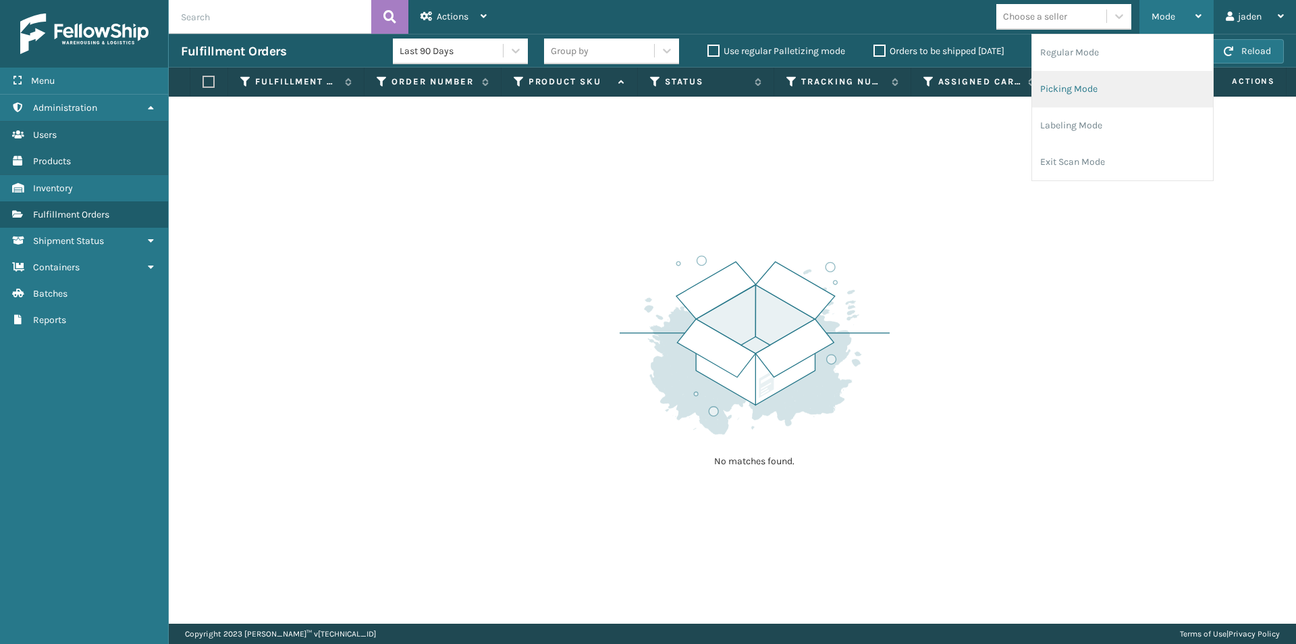
click at [1148, 87] on li "Picking Mode" at bounding box center [1122, 89] width 181 height 36
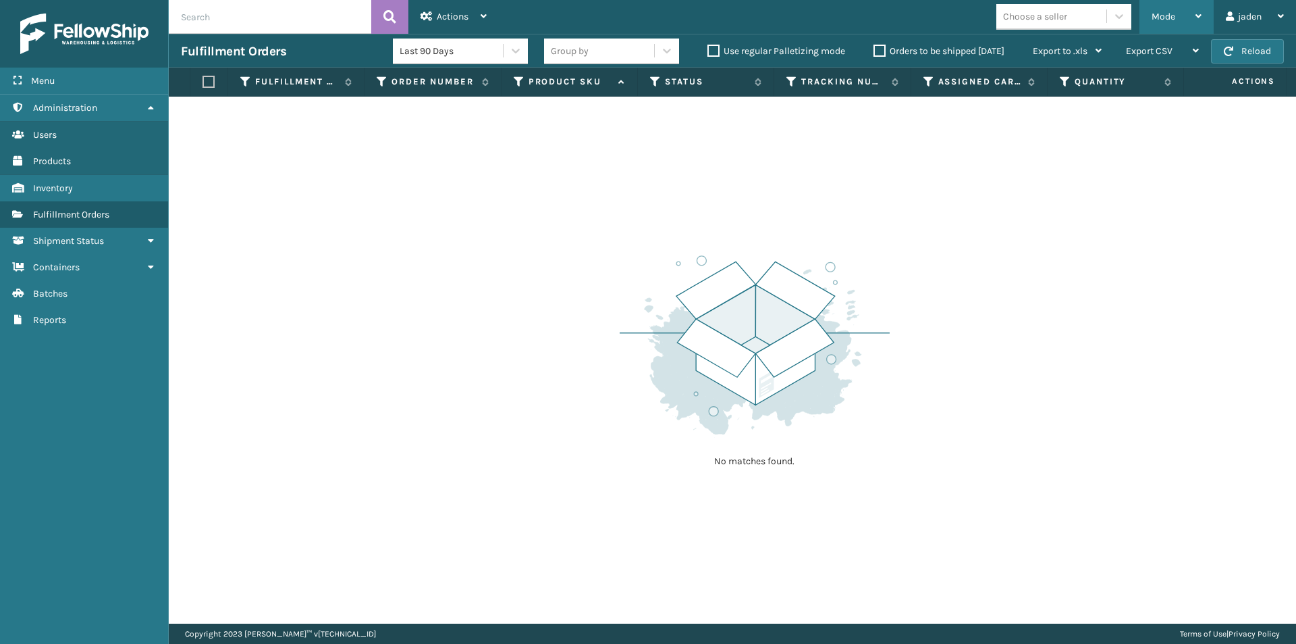
click at [1182, 15] on div "Mode" at bounding box center [1177, 17] width 50 height 34
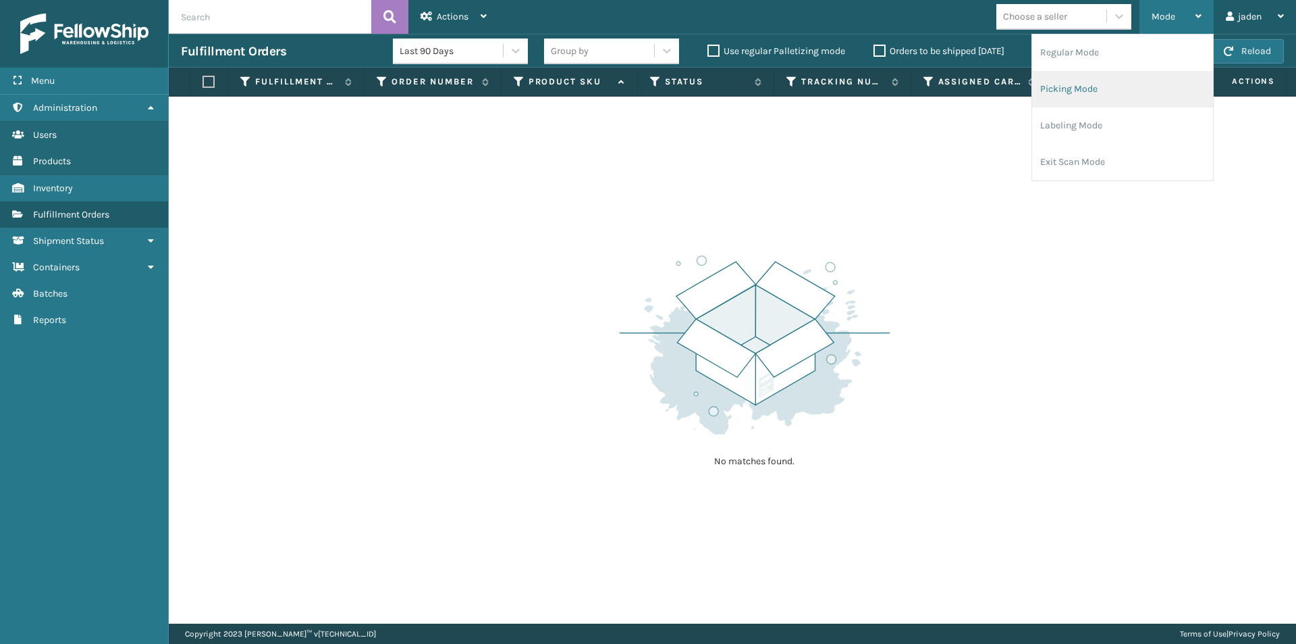
click at [1121, 101] on li "Picking Mode" at bounding box center [1122, 89] width 181 height 36
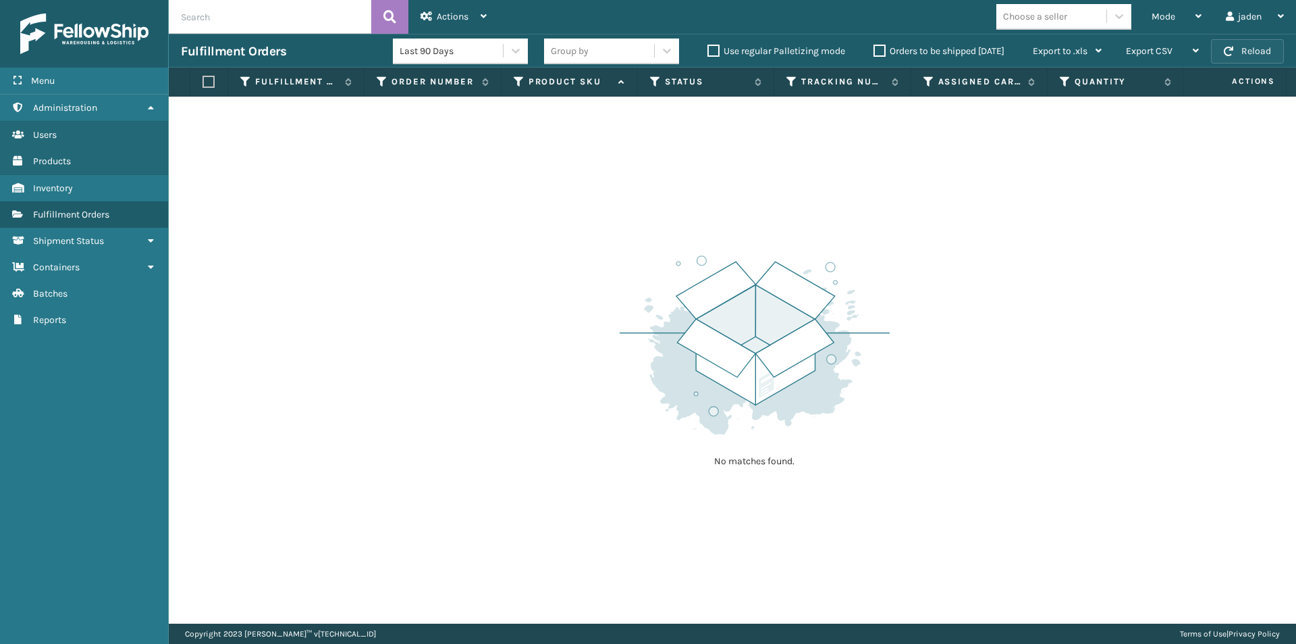
click at [1230, 56] on button "Reload" at bounding box center [1247, 51] width 73 height 24
click at [1180, 19] on div "Mode" at bounding box center [1177, 17] width 50 height 34
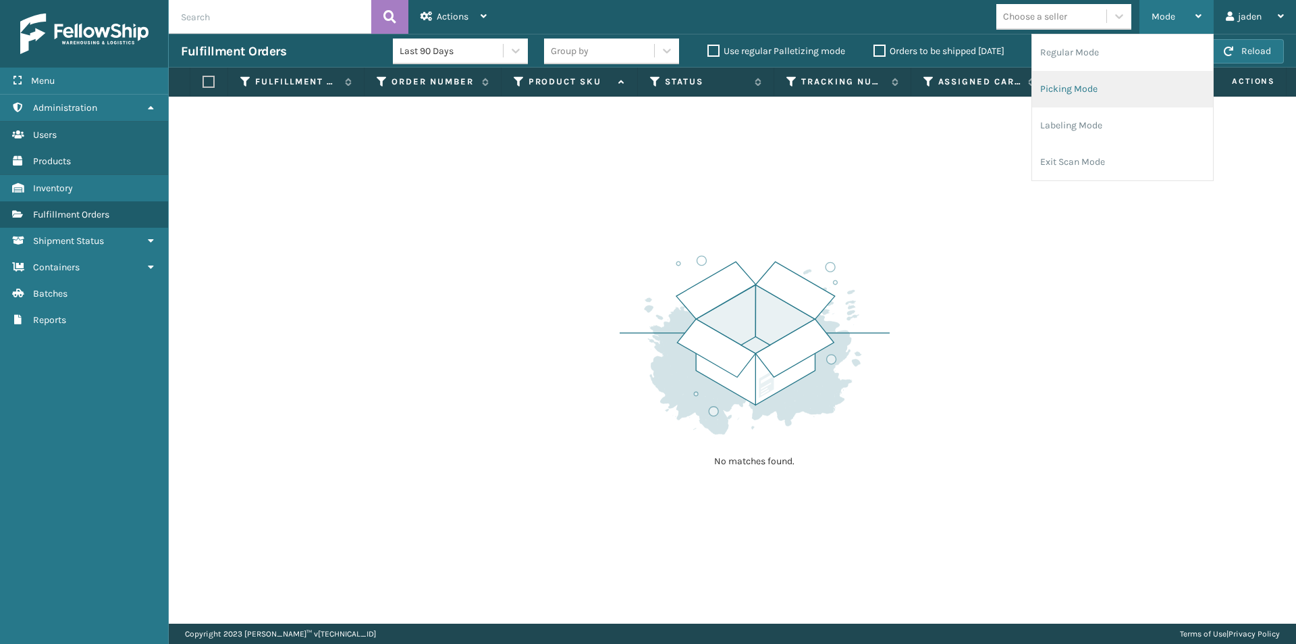
click at [1118, 86] on li "Picking Mode" at bounding box center [1122, 89] width 181 height 36
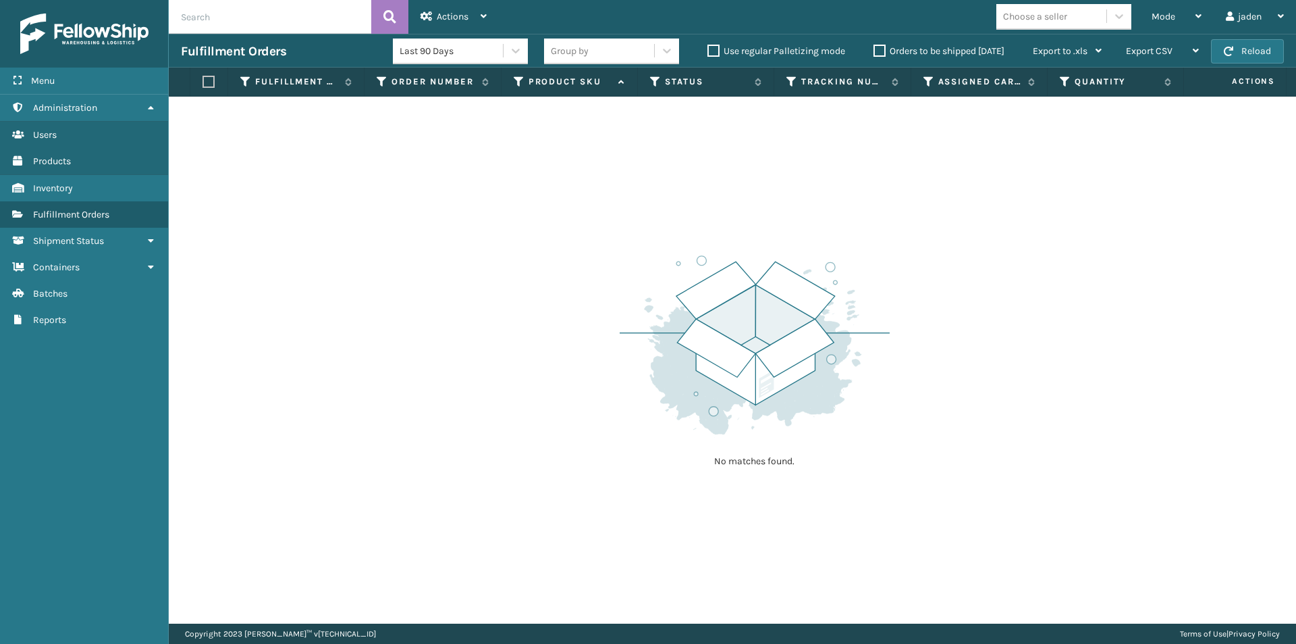
click at [1296, 38] on div "Fulfillment Orders Last 90 Days Group by Use regular Palletizing mode Orders to…" at bounding box center [733, 51] width 1128 height 34
click at [1263, 45] on button "Reload" at bounding box center [1247, 51] width 73 height 24
click at [1262, 45] on button "Reload" at bounding box center [1247, 51] width 73 height 24
click at [1179, 19] on div "Mode" at bounding box center [1177, 17] width 50 height 34
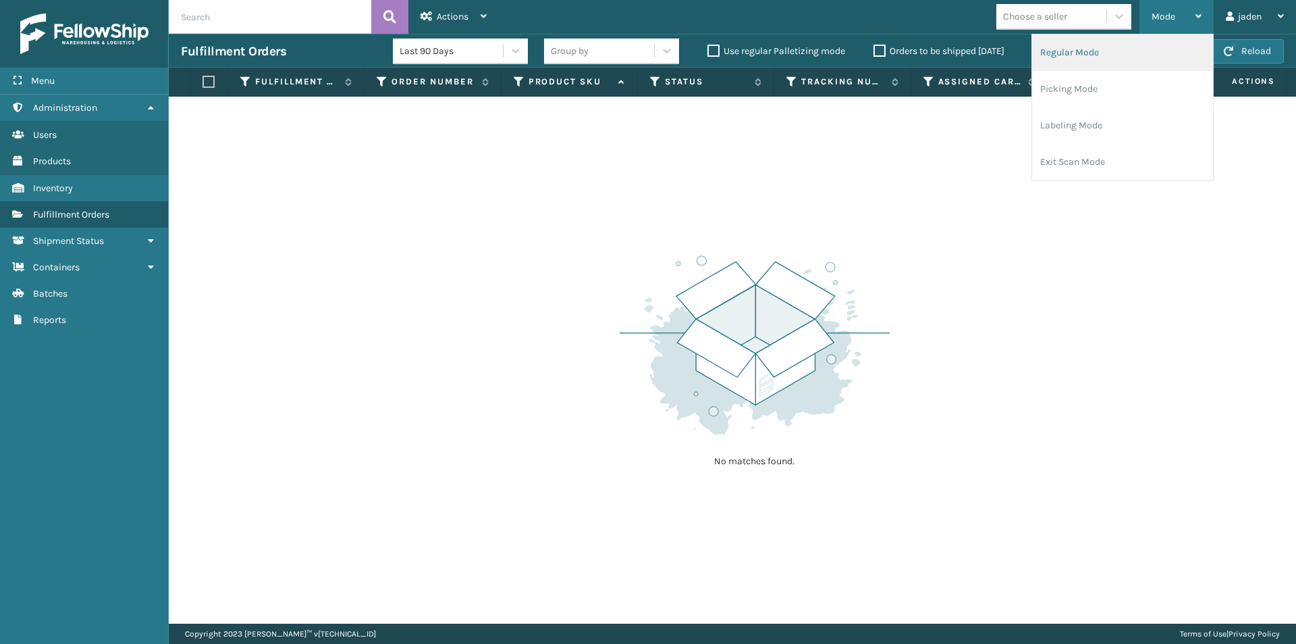
click at [1113, 50] on li "Regular Mode" at bounding box center [1122, 52] width 181 height 36
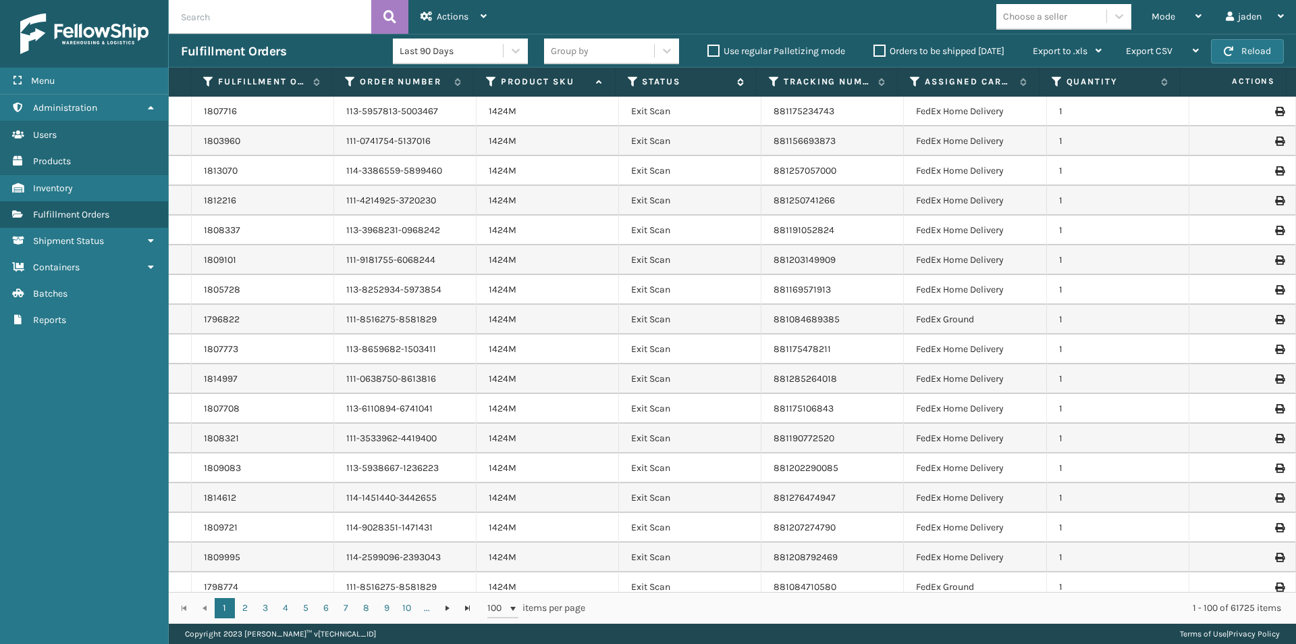
click at [629, 81] on icon at bounding box center [633, 82] width 11 height 12
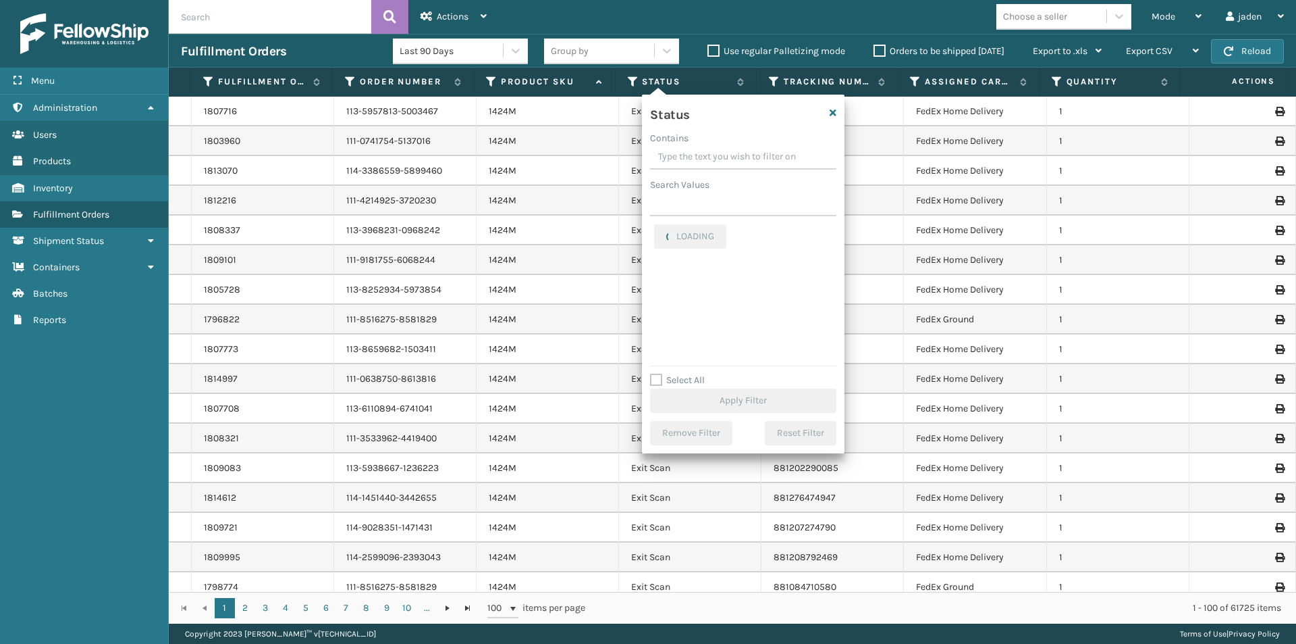
drag, startPoint x: 790, startPoint y: 152, endPoint x: 732, endPoint y: 153, distance: 58.1
click at [732, 153] on input "Contains" at bounding box center [743, 157] width 186 height 24
drag, startPoint x: 764, startPoint y: 151, endPoint x: 703, endPoint y: 184, distance: 69.2
click at [713, 160] on input "Contains" at bounding box center [743, 157] width 186 height 24
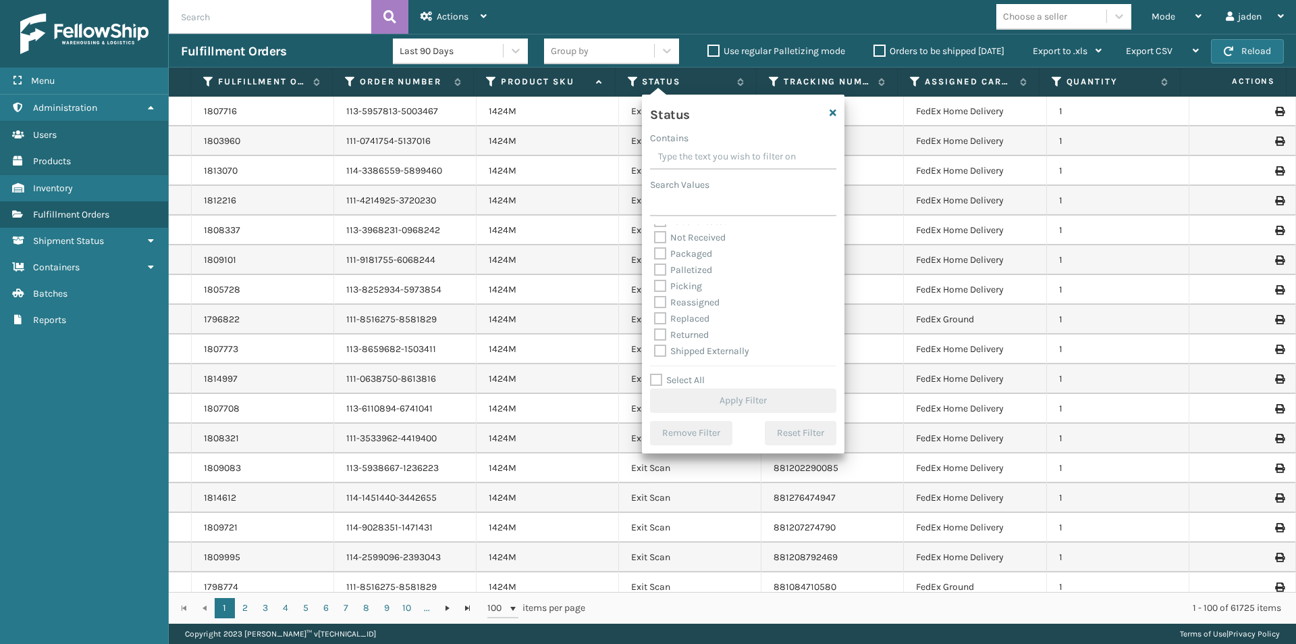
click at [658, 286] on label "Picking" at bounding box center [678, 285] width 48 height 11
click at [655, 286] on input "Picking" at bounding box center [654, 282] width 1 height 9
checkbox input "true"
click at [699, 394] on button "Apply Filter" at bounding box center [743, 400] width 186 height 24
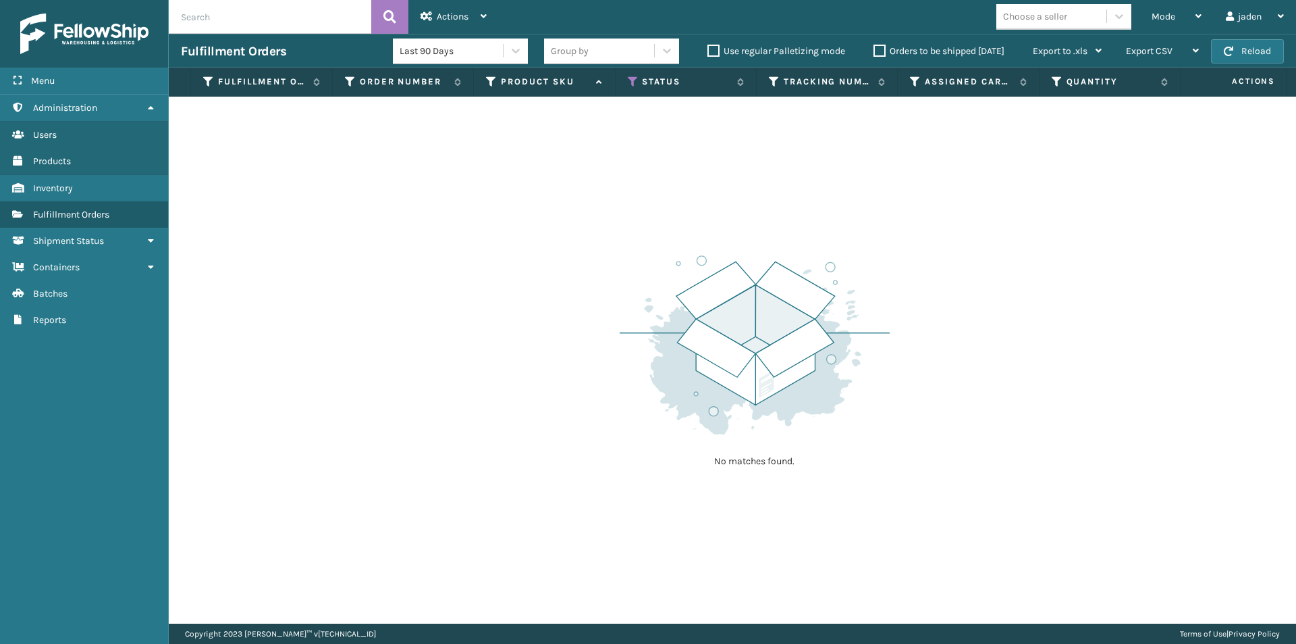
click at [631, 88] on th "Status" at bounding box center [686, 82] width 141 height 29
click at [633, 82] on icon at bounding box center [633, 82] width 11 height 12
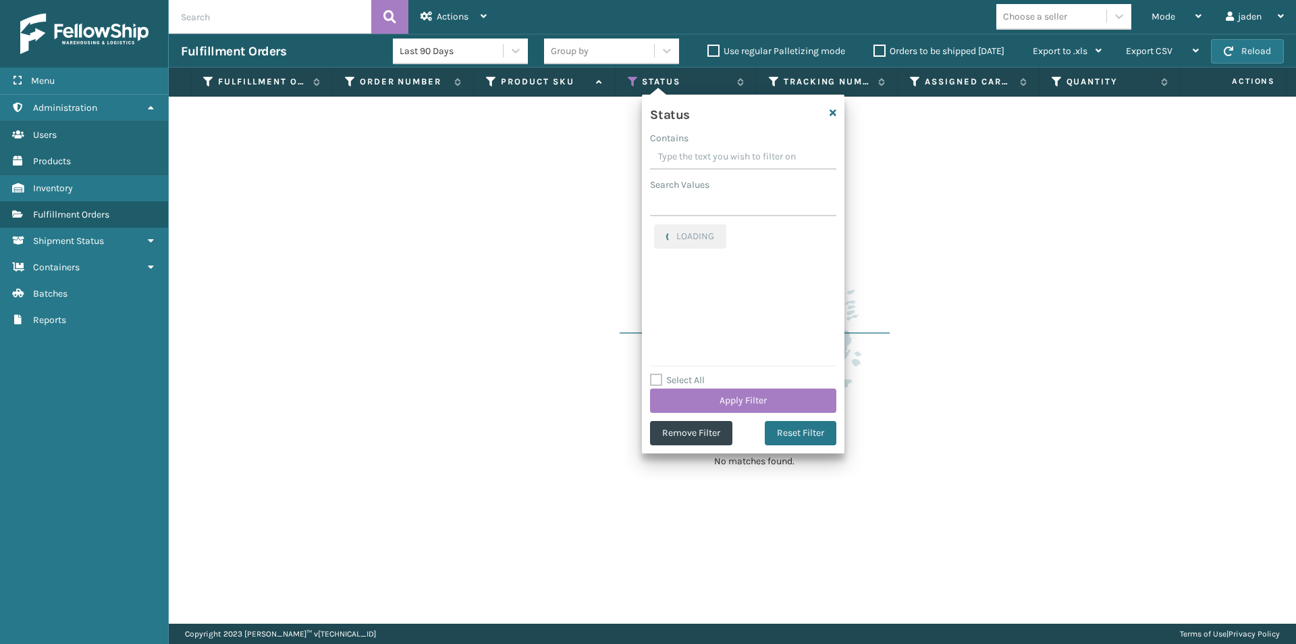
drag, startPoint x: 767, startPoint y: 149, endPoint x: 724, endPoint y: 154, distance: 43.5
click at [724, 154] on input "Contains" at bounding box center [743, 157] width 186 height 24
drag, startPoint x: 772, startPoint y: 155, endPoint x: 711, endPoint y: 153, distance: 60.8
click at [712, 153] on input "Contains" at bounding box center [743, 157] width 186 height 24
drag, startPoint x: 767, startPoint y: 153, endPoint x: 729, endPoint y: 155, distance: 38.6
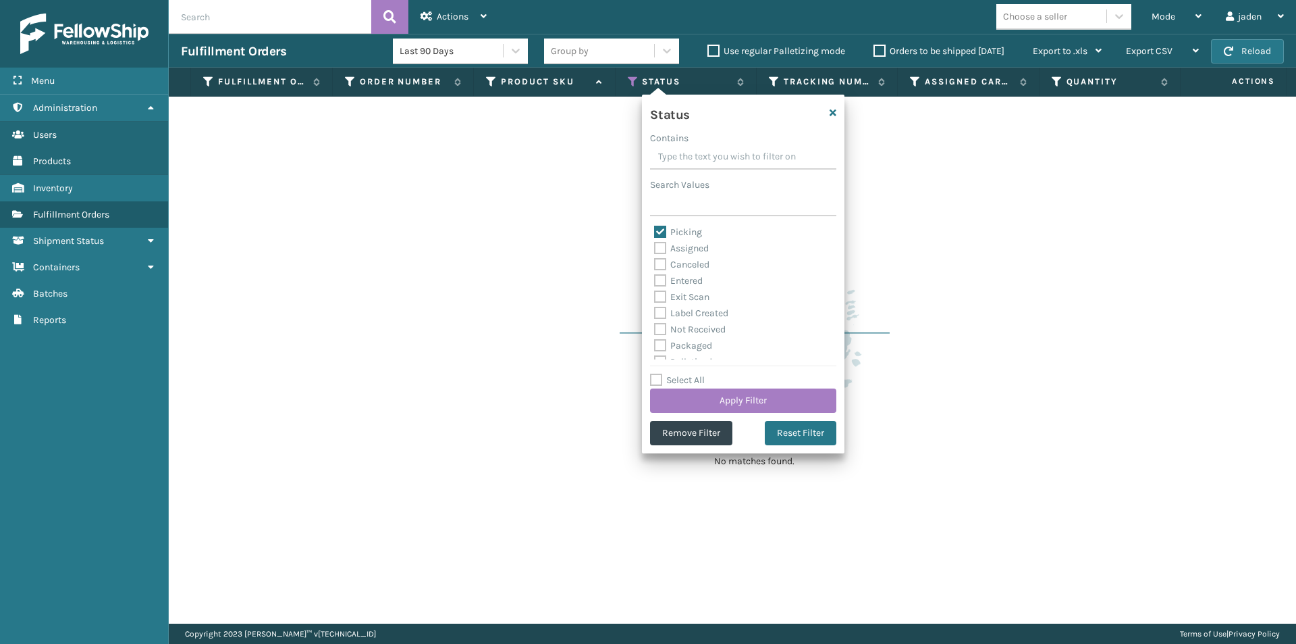
click at [729, 155] on input "Contains" at bounding box center [743, 157] width 186 height 24
click at [663, 232] on label "Picking" at bounding box center [678, 231] width 48 height 11
click at [655, 232] on input "Picking" at bounding box center [654, 228] width 1 height 9
checkbox input "false"
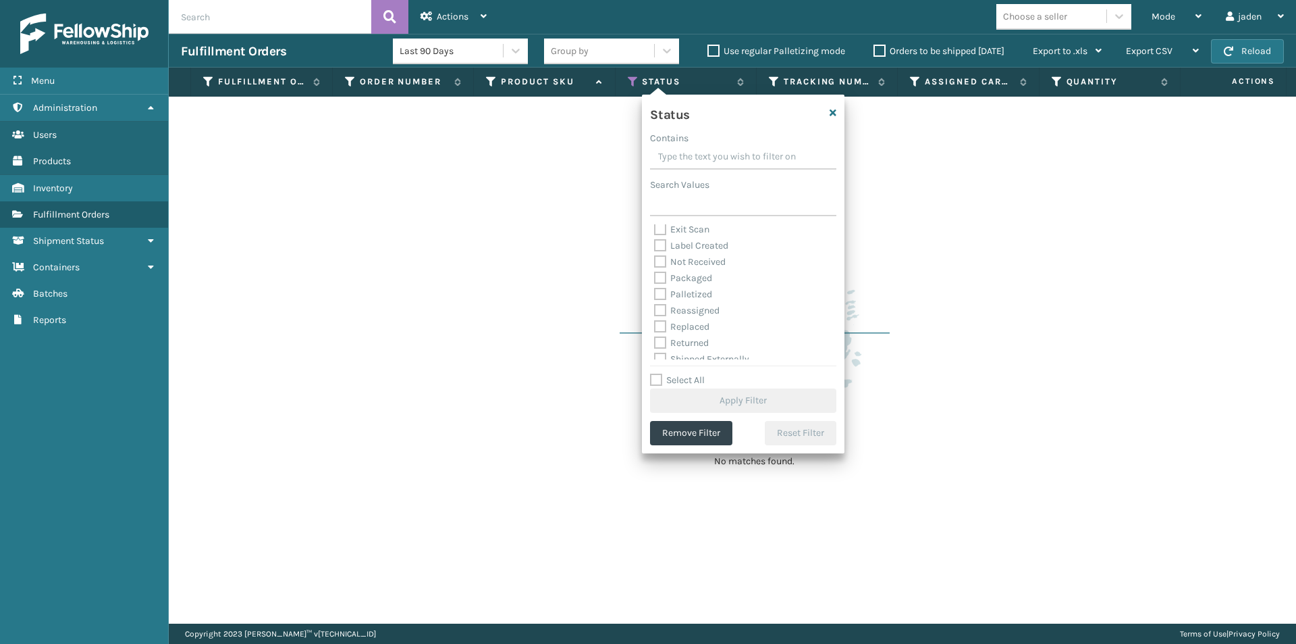
drag, startPoint x: 661, startPoint y: 292, endPoint x: 679, endPoint y: 330, distance: 42.0
click at [661, 293] on label "Palletized" at bounding box center [683, 293] width 58 height 11
click at [655, 293] on input "Palletized" at bounding box center [654, 290] width 1 height 9
checkbox input "true"
click at [726, 395] on button "Apply Filter" at bounding box center [743, 400] width 186 height 24
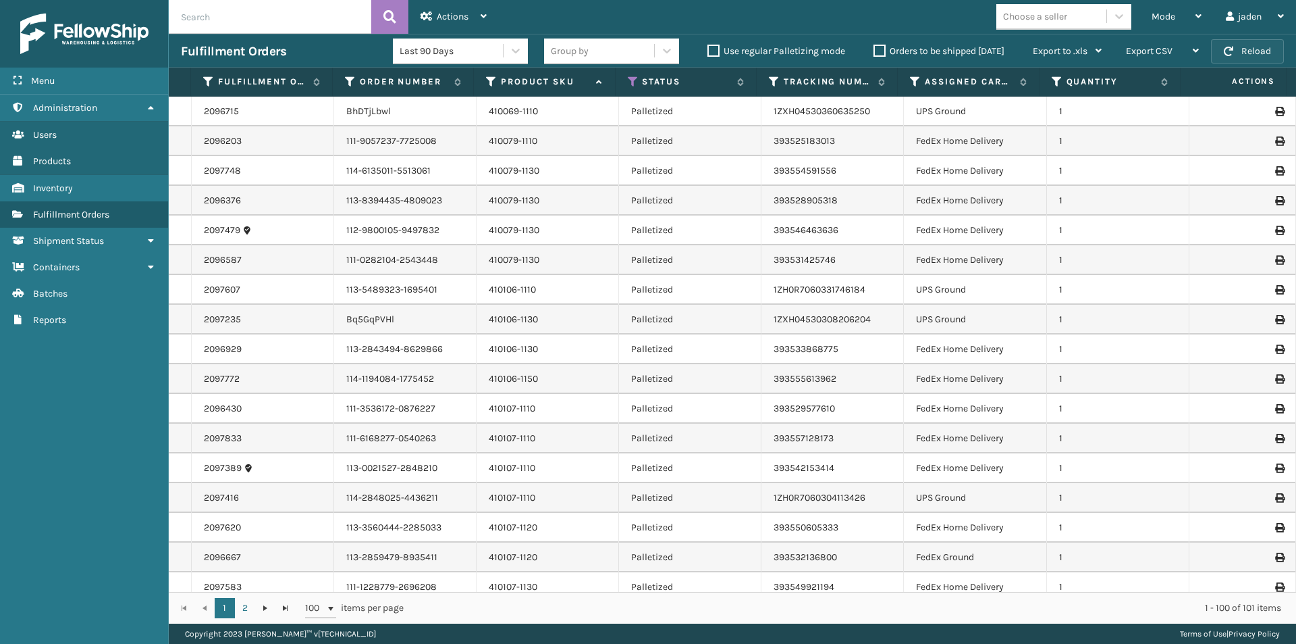
click at [1244, 56] on button "Reload" at bounding box center [1247, 51] width 73 height 24
click at [1174, 20] on span "Mode" at bounding box center [1164, 16] width 24 height 11
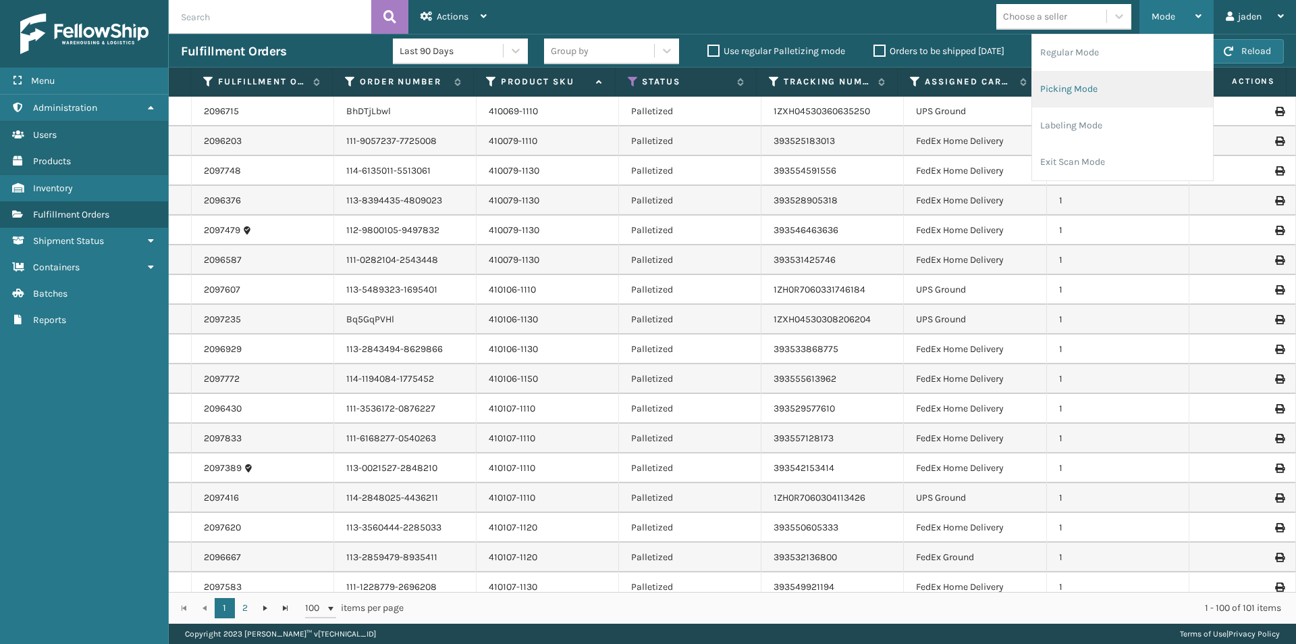
click at [1130, 101] on li "Picking Mode" at bounding box center [1122, 89] width 181 height 36
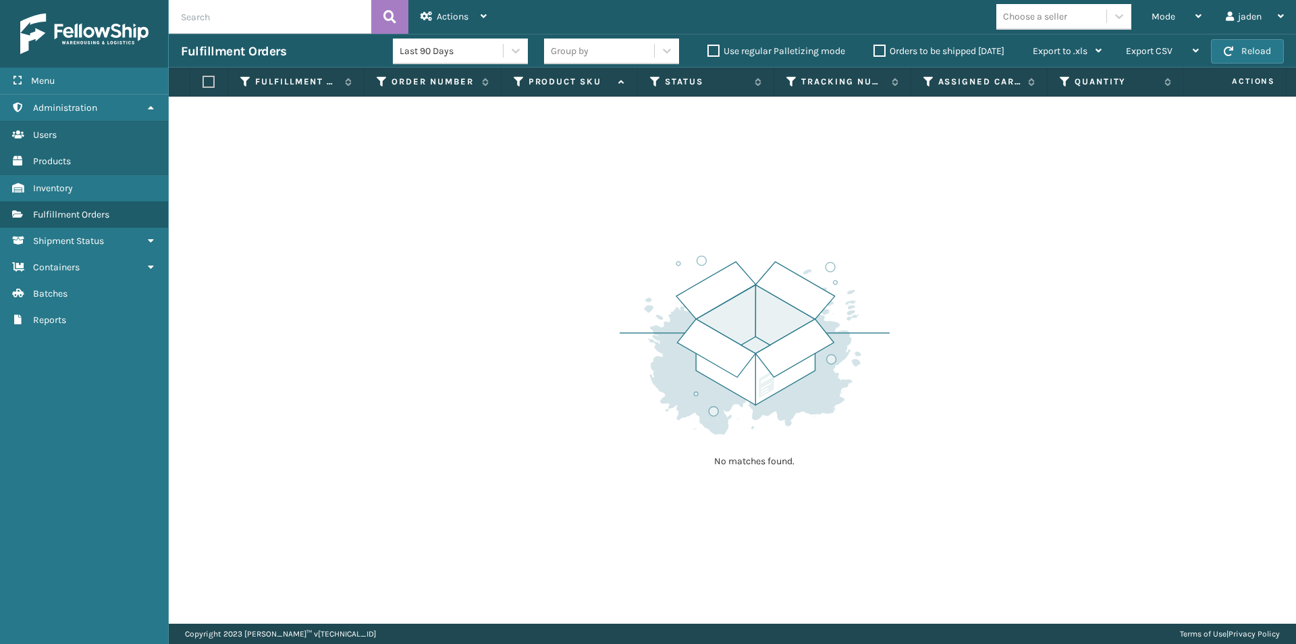
drag, startPoint x: 808, startPoint y: 269, endPoint x: 745, endPoint y: 169, distance: 118.0
click at [598, 237] on div "No matches found." at bounding box center [733, 360] width 1128 height 527
click at [1234, 61] on button "Reload" at bounding box center [1247, 51] width 73 height 24
click at [1234, 57] on button "Reload" at bounding box center [1247, 51] width 73 height 24
click at [876, 52] on label "Orders to be shipped [DATE]" at bounding box center [939, 50] width 131 height 11
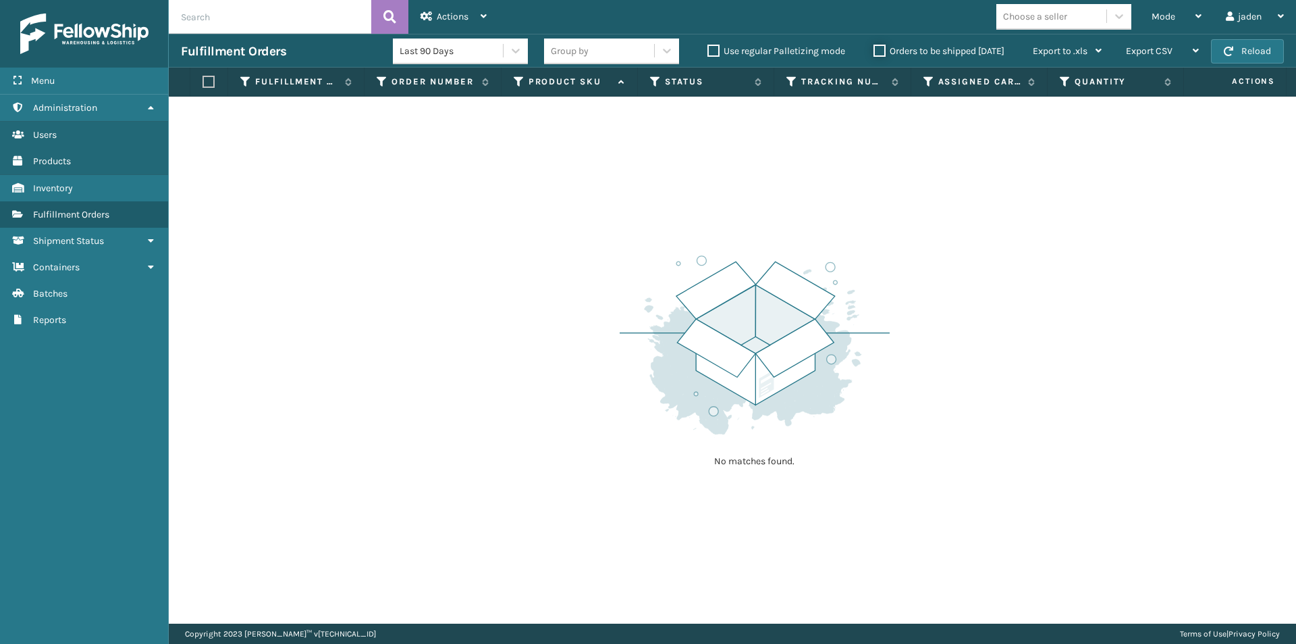
click at [874, 52] on input "Orders to be shipped [DATE]" at bounding box center [874, 47] width 1 height 9
click at [1257, 50] on button "Reload" at bounding box center [1247, 51] width 73 height 24
drag, startPoint x: 987, startPoint y: 179, endPoint x: 944, endPoint y: 95, distance: 94.5
click at [631, 205] on div "No matches found." at bounding box center [733, 360] width 1128 height 527
click at [1158, 26] on div "Mode" at bounding box center [1177, 17] width 50 height 34
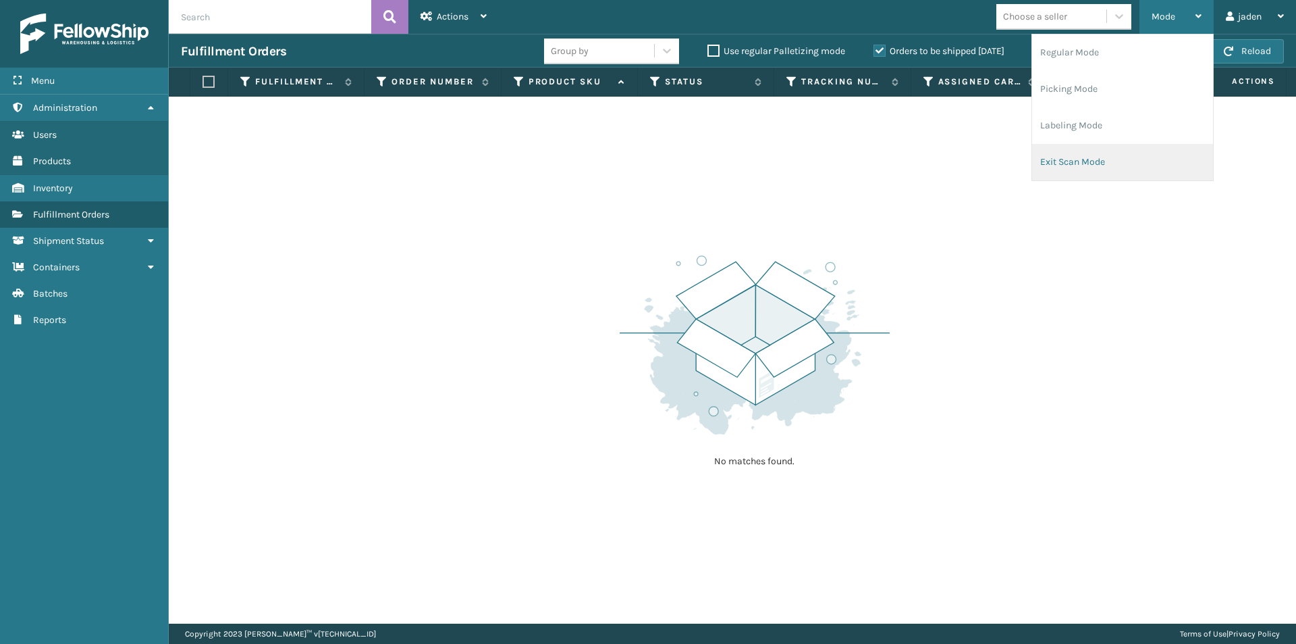
click at [1142, 146] on li "Exit Scan Mode" at bounding box center [1122, 162] width 181 height 36
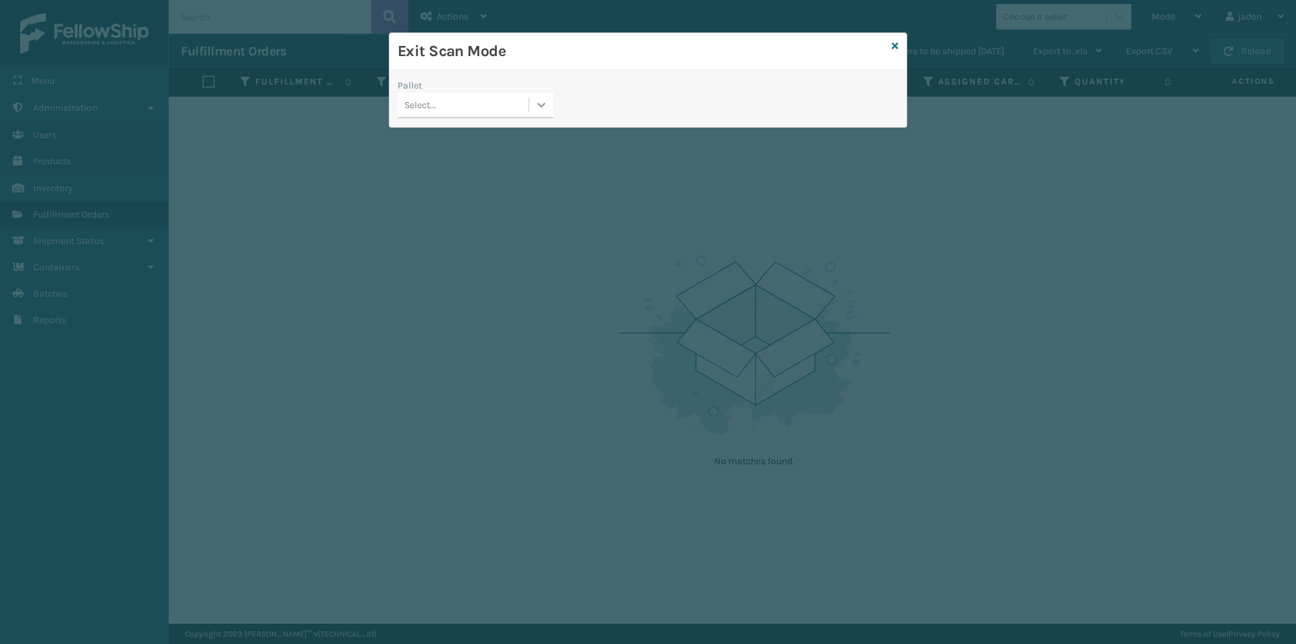
click at [542, 101] on icon at bounding box center [542, 105] width 14 height 14
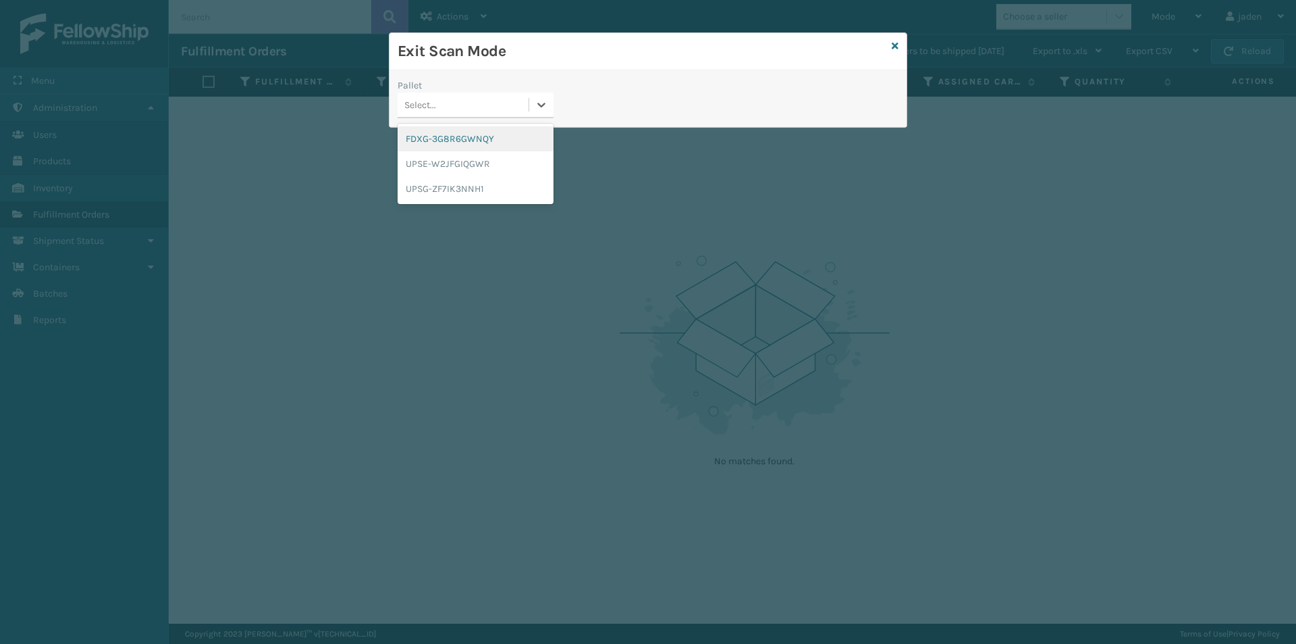
click at [466, 134] on div "FDXG-3G8R6GWNQY" at bounding box center [476, 138] width 156 height 25
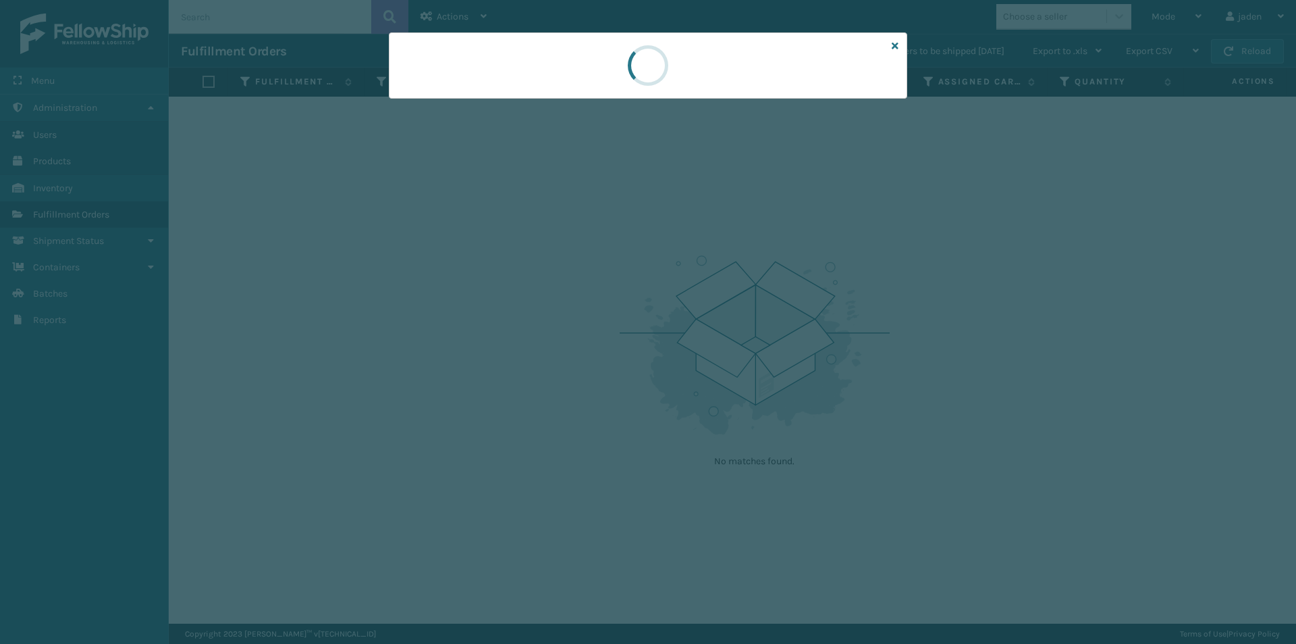
drag, startPoint x: 788, startPoint y: 75, endPoint x: 717, endPoint y: 80, distance: 71.1
click at [639, 86] on div at bounding box center [648, 65] width 519 height 66
drag, startPoint x: 718, startPoint y: 80, endPoint x: 718, endPoint y: 64, distance: 16.2
click at [614, 80] on div at bounding box center [648, 65] width 519 height 66
drag, startPoint x: 718, startPoint y: 64, endPoint x: 811, endPoint y: 48, distance: 93.9
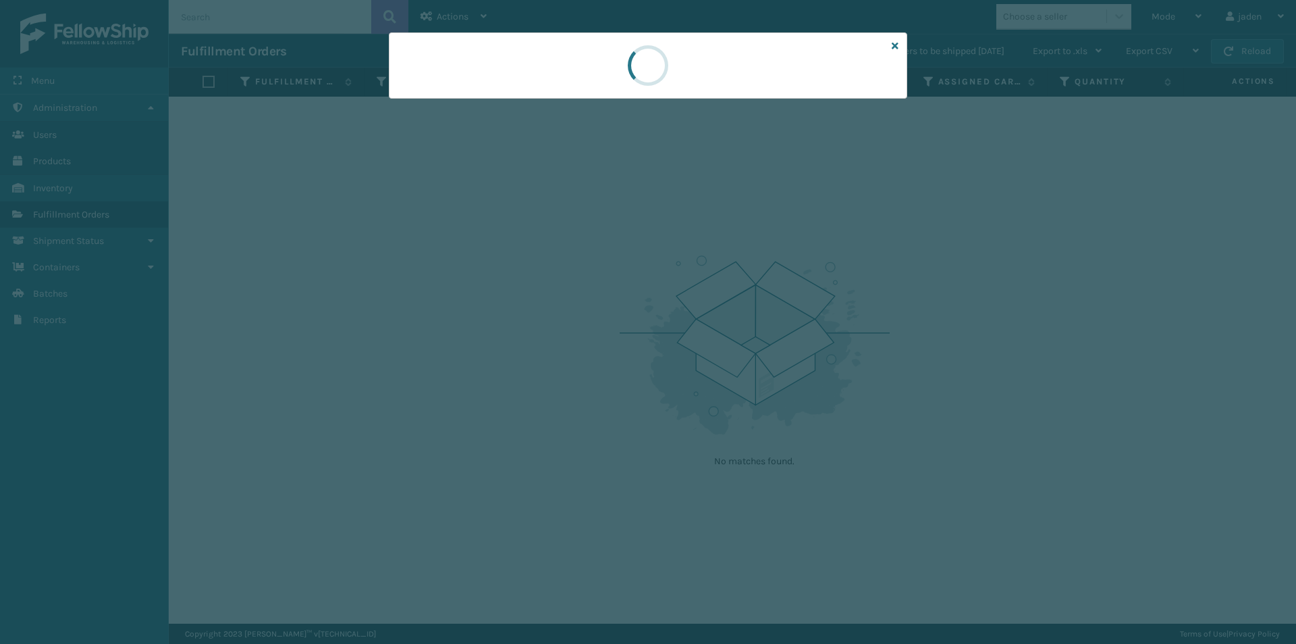
click at [660, 64] on div at bounding box center [648, 66] width 50 height 50
drag, startPoint x: 802, startPoint y: 51, endPoint x: 695, endPoint y: 61, distance: 107.2
click at [570, 61] on div at bounding box center [648, 65] width 519 height 66
drag, startPoint x: 733, startPoint y: 61, endPoint x: 723, endPoint y: 62, distance: 10.8
drag, startPoint x: 723, startPoint y: 62, endPoint x: 527, endPoint y: 84, distance: 196.4
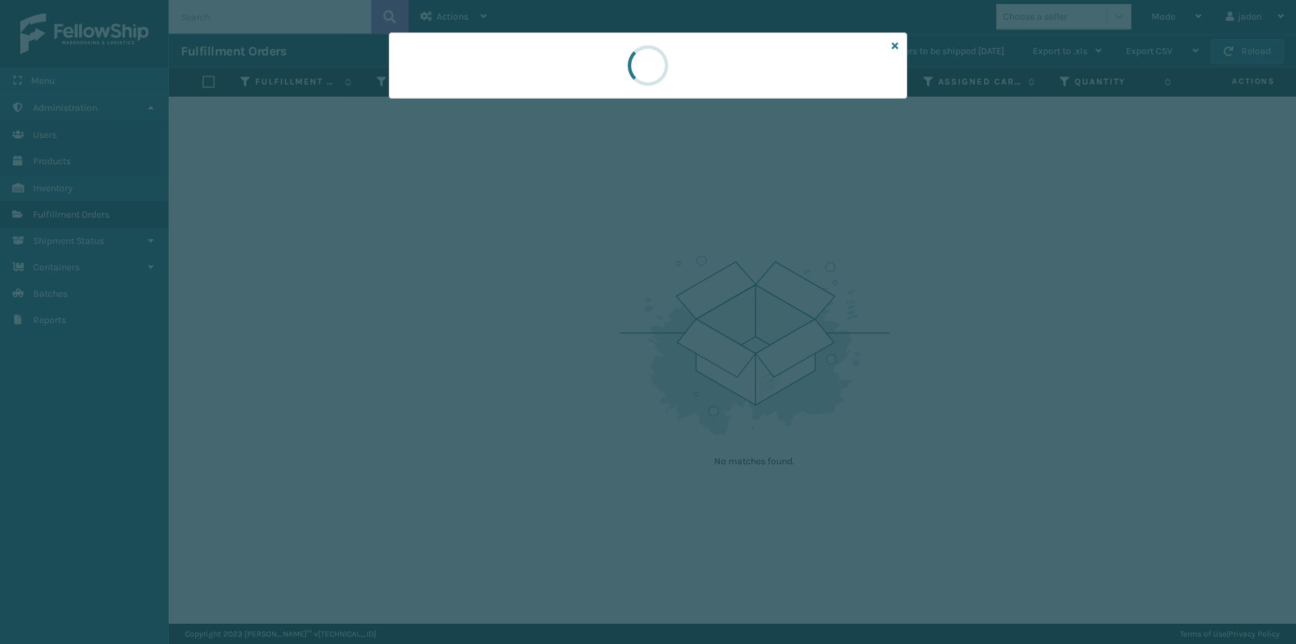
click at [527, 84] on div at bounding box center [648, 65] width 519 height 66
drag, startPoint x: 764, startPoint y: 56, endPoint x: 564, endPoint y: 93, distance: 203.3
click at [564, 93] on div at bounding box center [648, 65] width 519 height 66
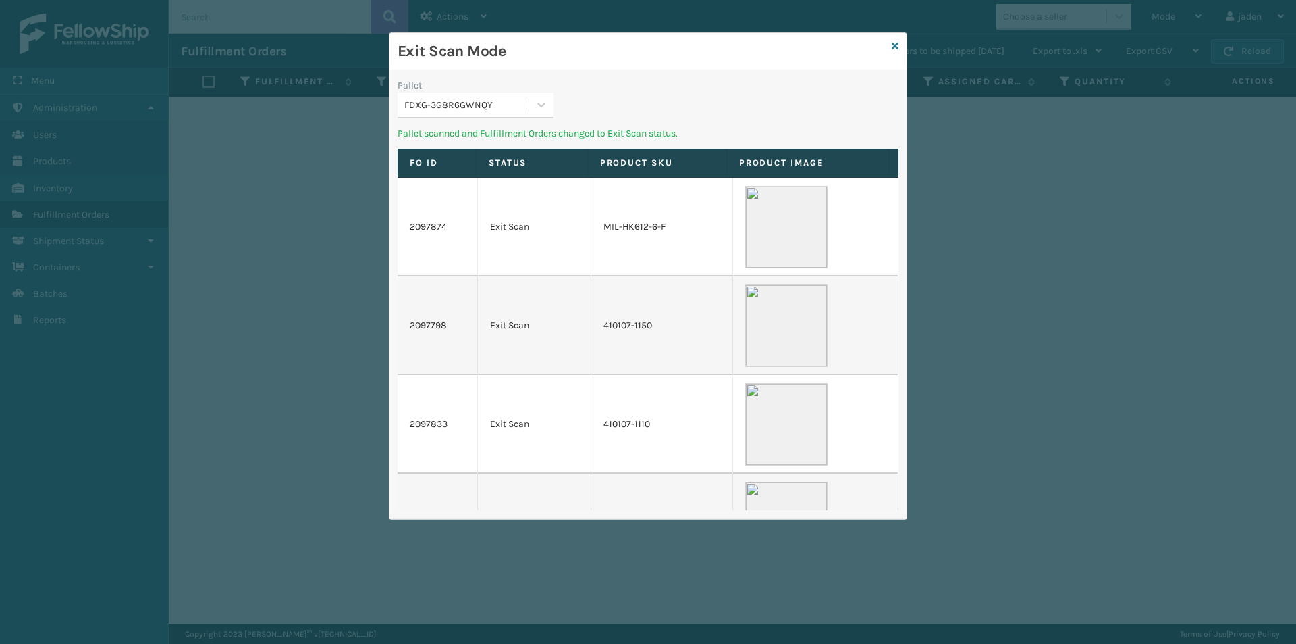
drag, startPoint x: 818, startPoint y: 94, endPoint x: 808, endPoint y: 93, distance: 10.9
drag, startPoint x: 808, startPoint y: 93, endPoint x: 641, endPoint y: 101, distance: 166.3
click at [560, 114] on div "Pallet option UPSE-W2JFGIQGWR focused, 1 of 2. 2 results available. Use Up and …" at bounding box center [476, 102] width 172 height 48
drag, startPoint x: 666, startPoint y: 95, endPoint x: 546, endPoint y: 67, distance: 124.0
click at [537, 64] on div "Exit Scan Mode" at bounding box center [648, 51] width 517 height 37
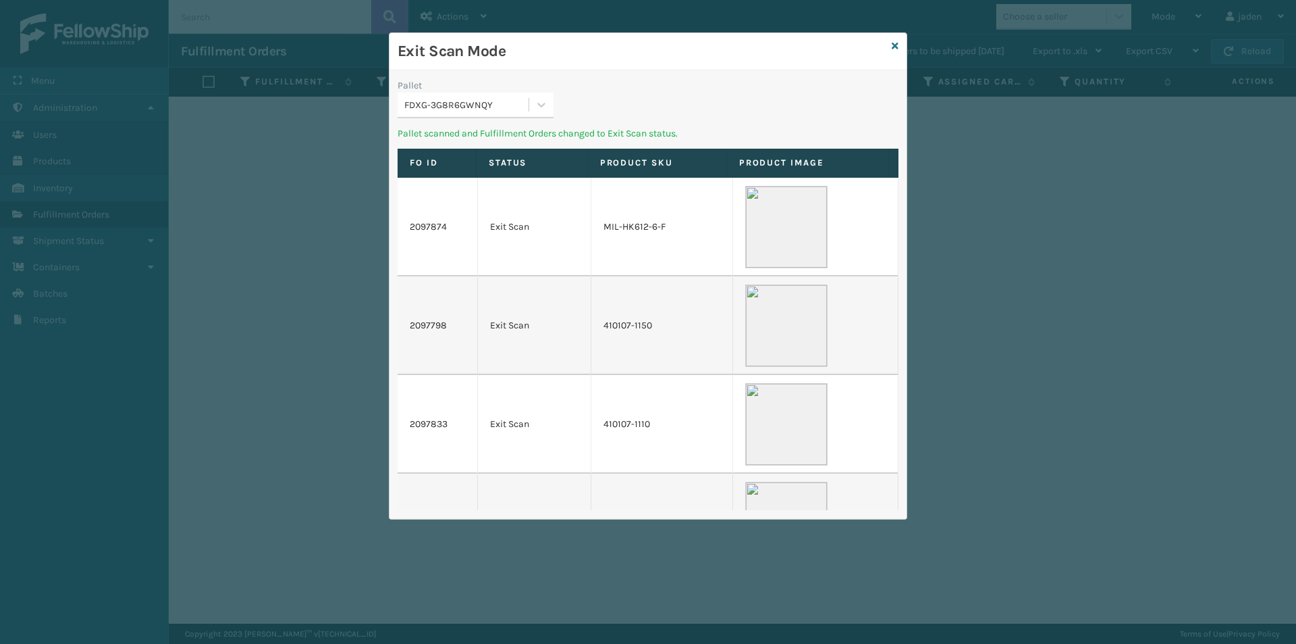
drag, startPoint x: 740, startPoint y: 89, endPoint x: 656, endPoint y: 113, distance: 87.2
click at [572, 95] on div "Pallet FDXG-3G8R6GWNQY" at bounding box center [648, 102] width 517 height 48
drag, startPoint x: 734, startPoint y: 124, endPoint x: 577, endPoint y: 109, distance: 157.4
click at [614, 81] on div "Pallet FDXG-3G8R6GWNQY" at bounding box center [648, 102] width 517 height 48
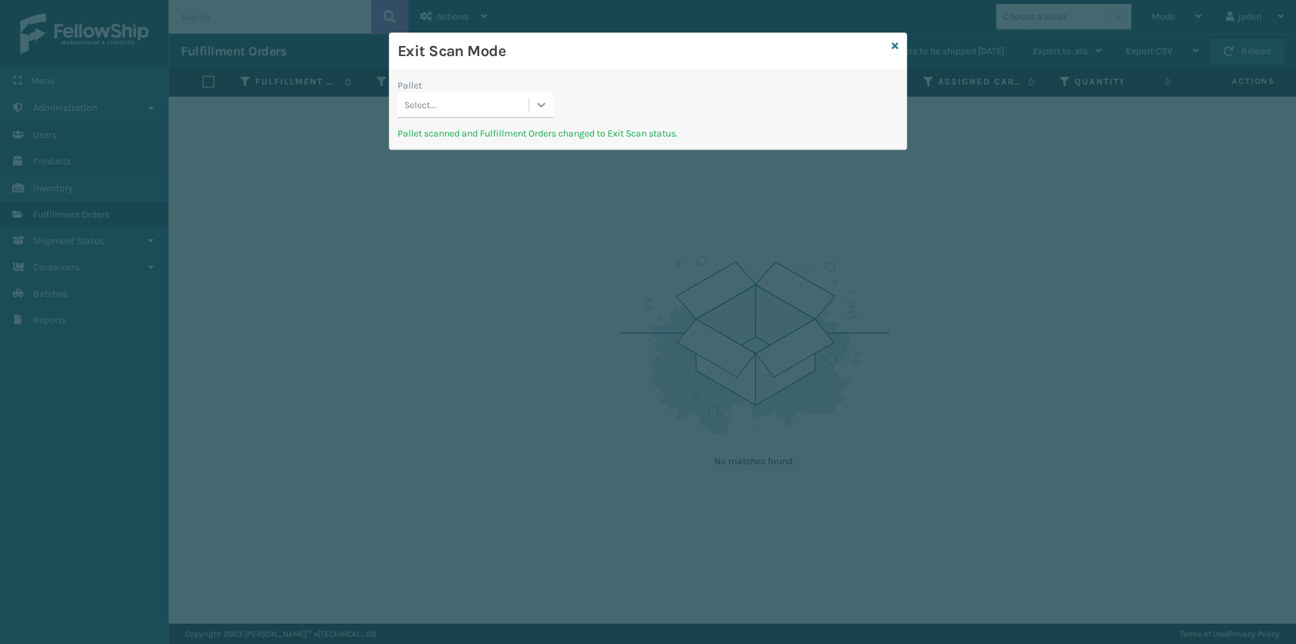
click at [531, 108] on div at bounding box center [541, 105] width 24 height 24
click at [505, 157] on div "UPSG-ZF7IK3NNH1" at bounding box center [476, 163] width 156 height 25
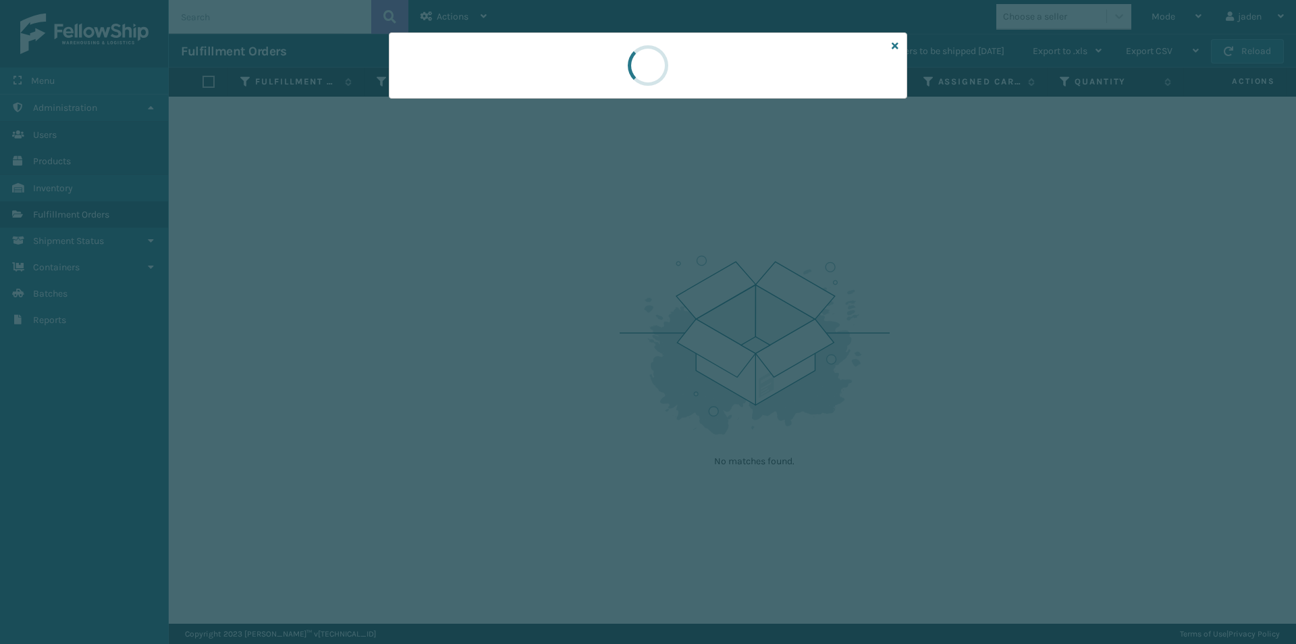
drag, startPoint x: 727, startPoint y: 72, endPoint x: 752, endPoint y: 86, distance: 28.7
click at [617, 75] on div at bounding box center [648, 65] width 519 height 66
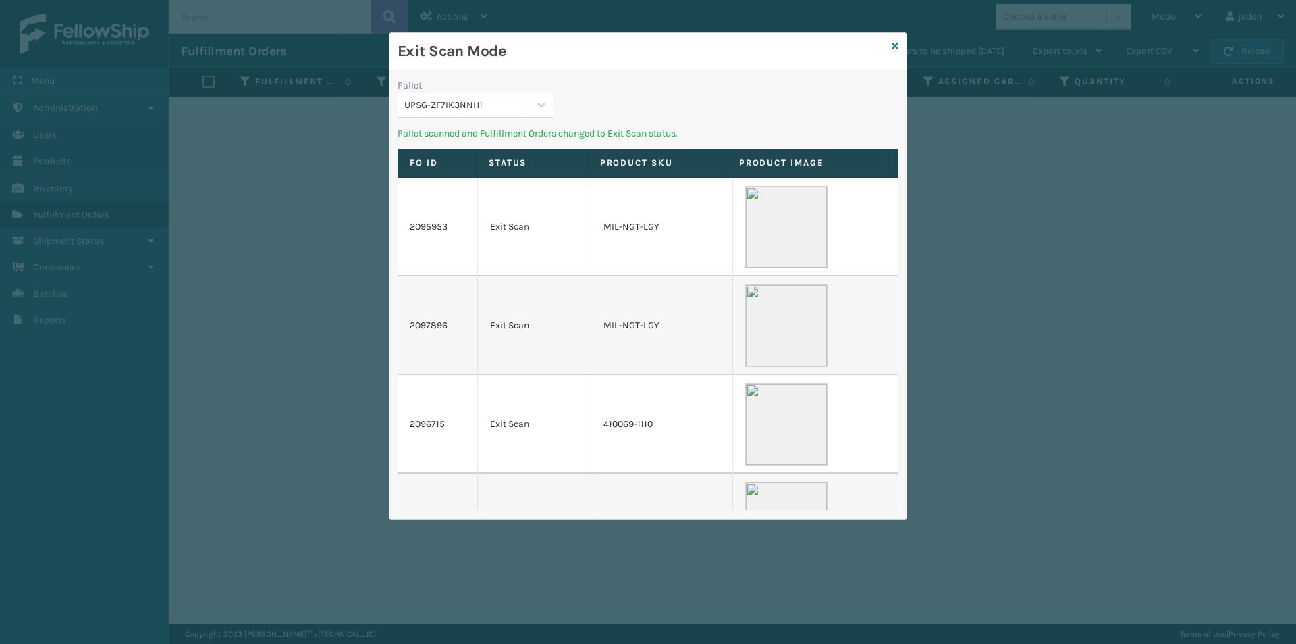
click at [556, 77] on div "Pallet UPSG-ZF7IK3NNH1 Pallet scanned and Fulfillment Orders changed to Exit Sc…" at bounding box center [648, 294] width 517 height 448
click at [540, 113] on div at bounding box center [541, 105] width 24 height 24
click at [508, 136] on div "UPSE-W2JFGIQGWR" at bounding box center [476, 138] width 156 height 25
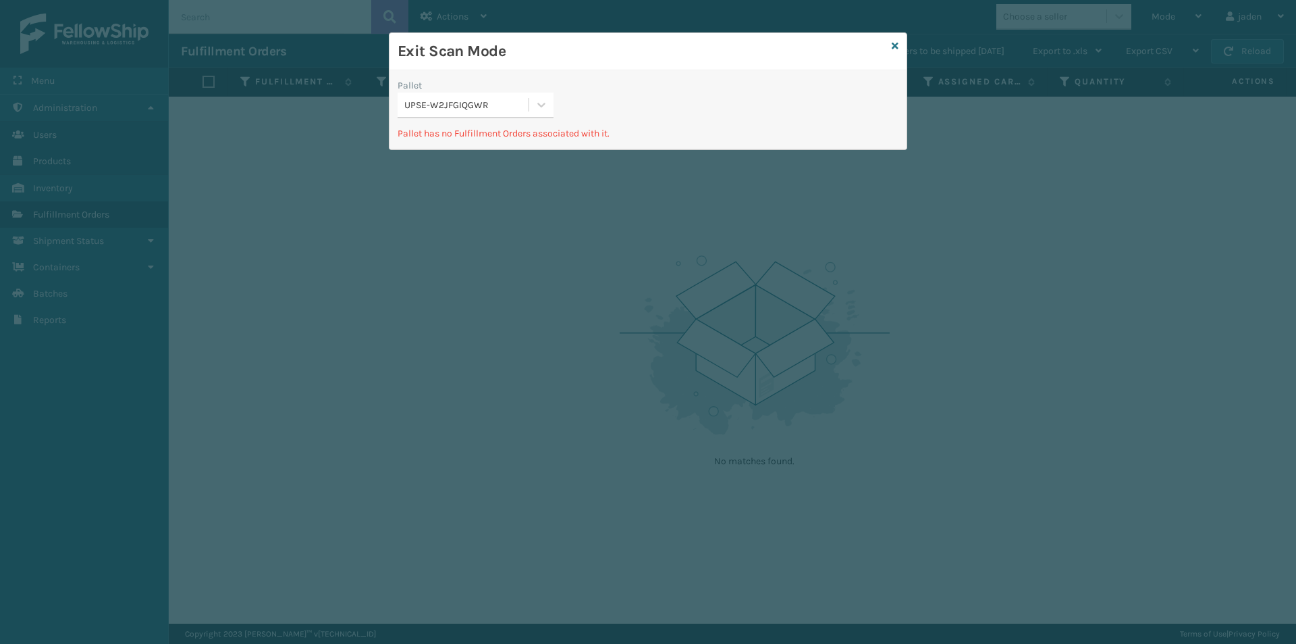
drag, startPoint x: 711, startPoint y: 86, endPoint x: 700, endPoint y: 101, distance: 18.2
click at [553, 77] on div "Pallet UPSE-W2JFGIQGWR Pallet has no Fulfillment Orders associated with it." at bounding box center [648, 109] width 517 height 79
drag, startPoint x: 747, startPoint y: 103, endPoint x: 601, endPoint y: 61, distance: 151.7
click at [601, 61] on h3 "Exit Scan Mode" at bounding box center [642, 51] width 489 height 20
click at [525, 111] on div "Select..." at bounding box center [463, 105] width 131 height 22
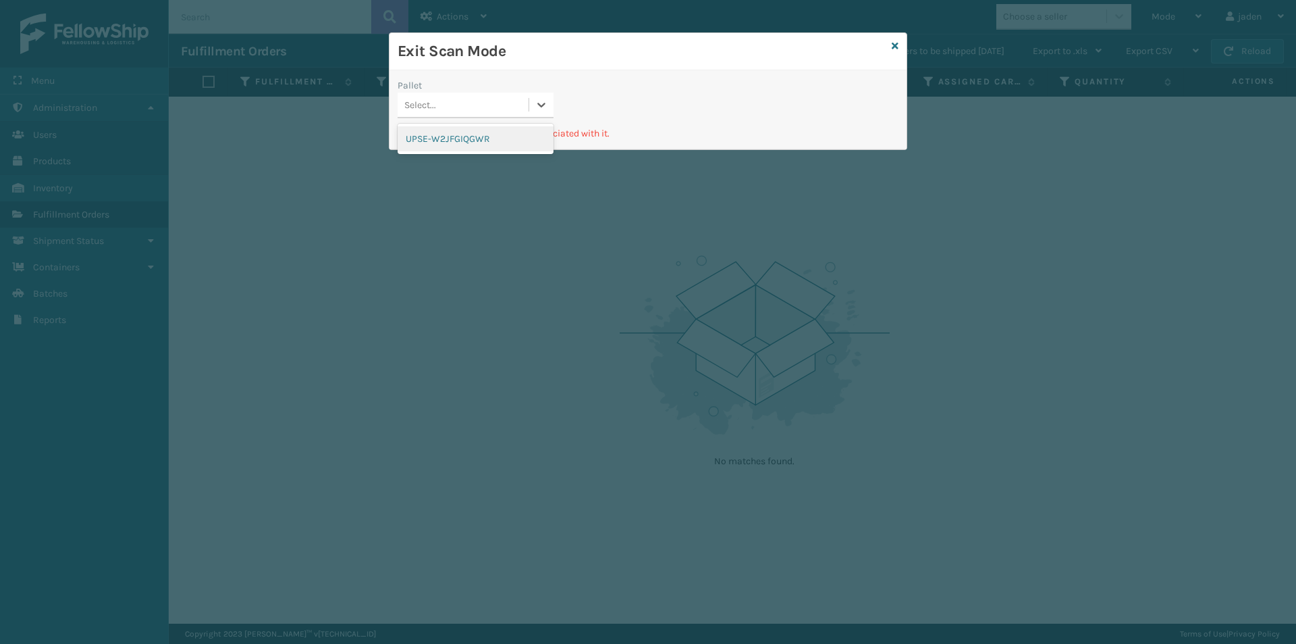
click at [489, 138] on div "UPSE-W2JFGIQGWR" at bounding box center [476, 138] width 156 height 25
drag, startPoint x: 702, startPoint y: 70, endPoint x: 602, endPoint y: 55, distance: 101.0
click at [608, 44] on h3 "Exit Scan Mode" at bounding box center [642, 51] width 489 height 20
click at [547, 105] on icon at bounding box center [542, 105] width 14 height 14
click at [514, 137] on div "UPSE-W2JFGIQGWR" at bounding box center [476, 138] width 156 height 25
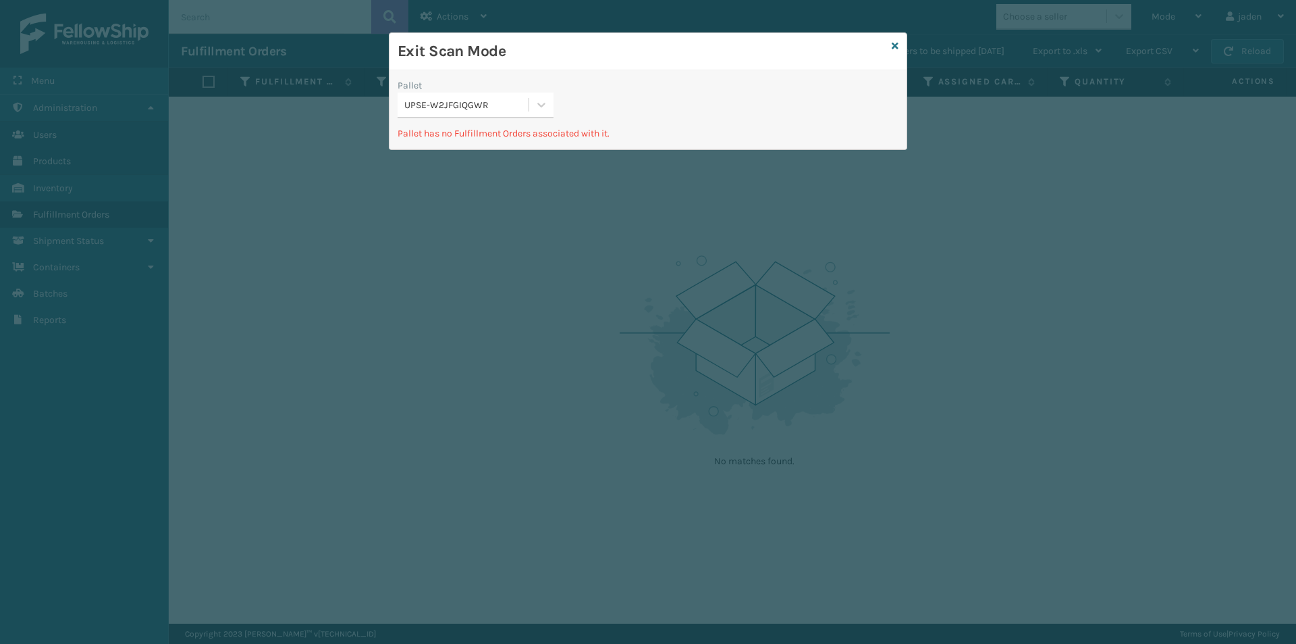
click at [889, 45] on div "Exit Scan Mode" at bounding box center [648, 51] width 517 height 37
click at [895, 44] on icon at bounding box center [895, 45] width 7 height 9
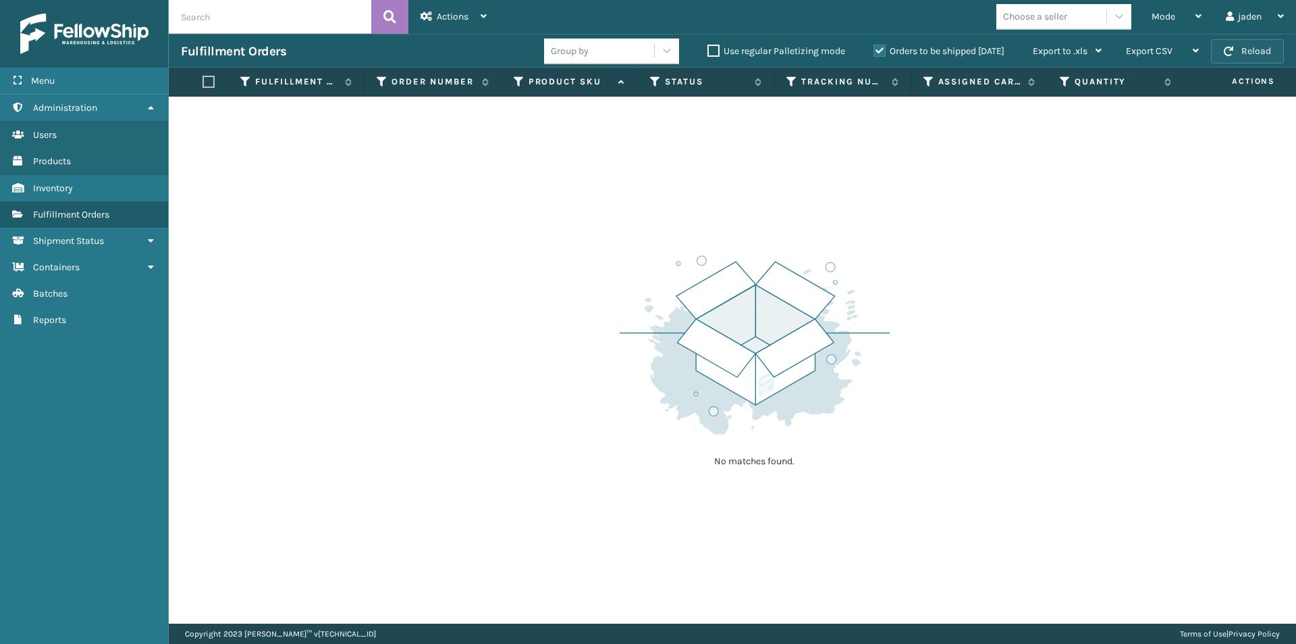
click at [1234, 53] on span "button" at bounding box center [1228, 51] width 9 height 9
click at [1230, 55] on span "button" at bounding box center [1228, 51] width 9 height 9
drag, startPoint x: 962, startPoint y: 267, endPoint x: 502, endPoint y: 249, distance: 460.2
click at [492, 252] on div "No matches found." at bounding box center [733, 360] width 1128 height 527
click at [1182, 22] on div "Mode" at bounding box center [1177, 17] width 50 height 34
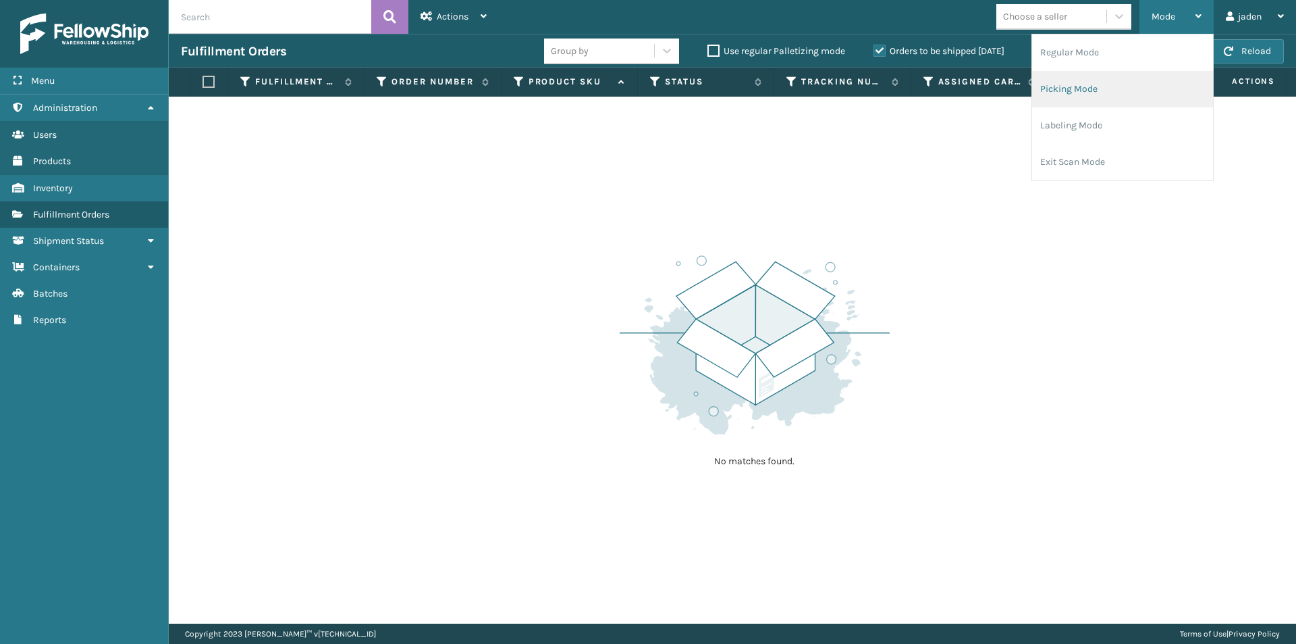
click at [1134, 74] on li "Picking Mode" at bounding box center [1122, 89] width 181 height 36
